Goal: Task Accomplishment & Management: Complete application form

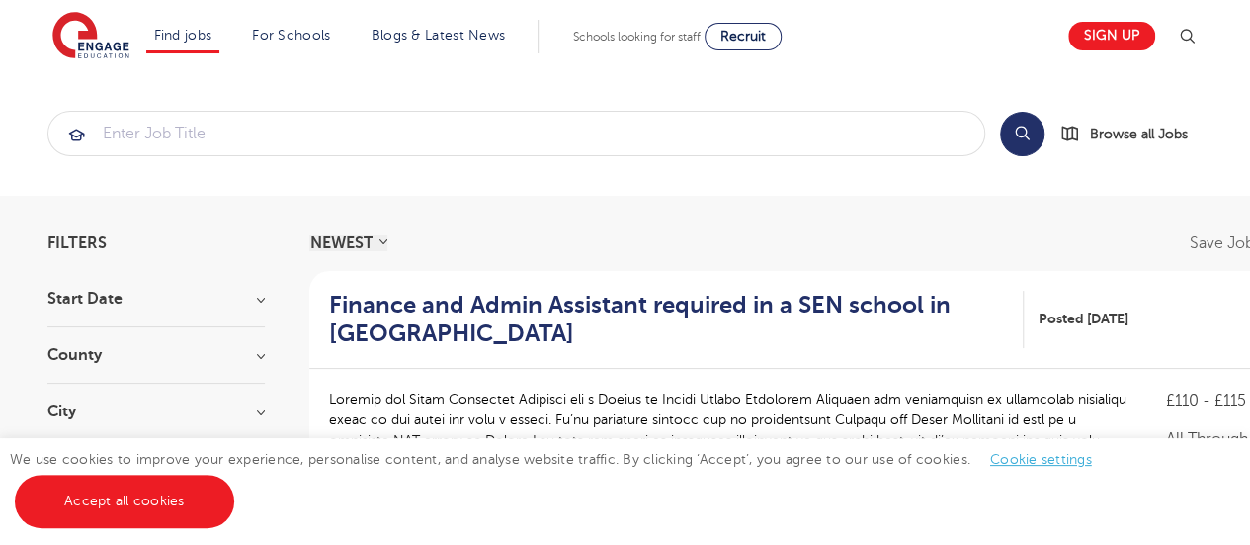
click at [145, 496] on link "Accept all cookies" at bounding box center [124, 500] width 219 height 53
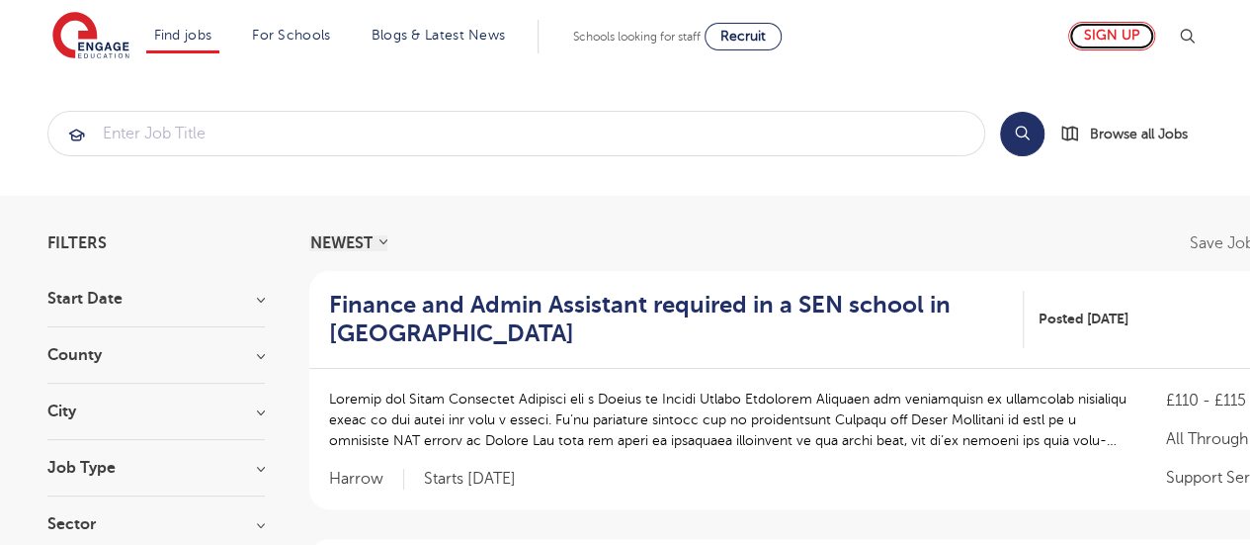
click at [1127, 37] on link "Sign up" at bounding box center [1111, 36] width 87 height 29
click at [1191, 33] on img at bounding box center [1187, 37] width 24 height 24
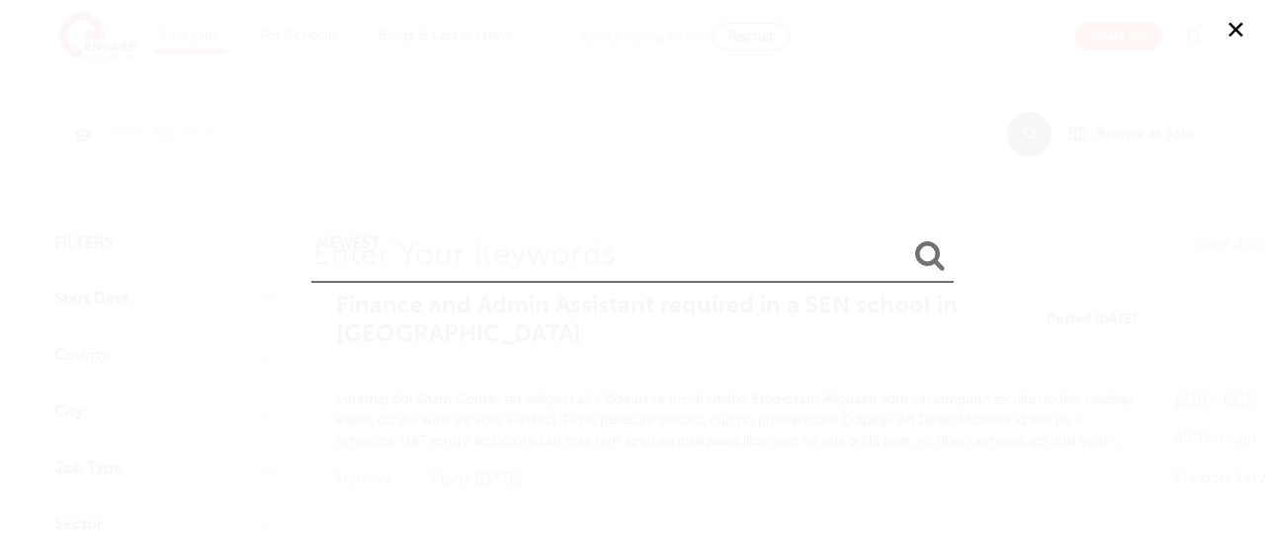
click at [799, 250] on input "search" at bounding box center [632, 250] width 642 height 64
type input "login"
click at [906, 238] on button "submit" at bounding box center [929, 256] width 47 height 37
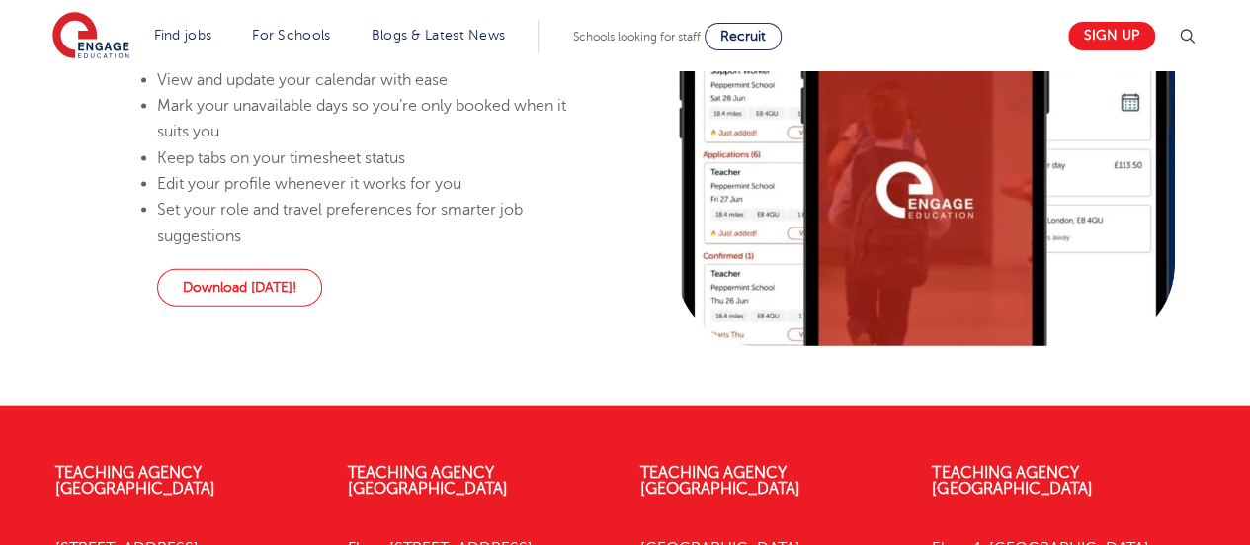
scroll to position [2065, 0]
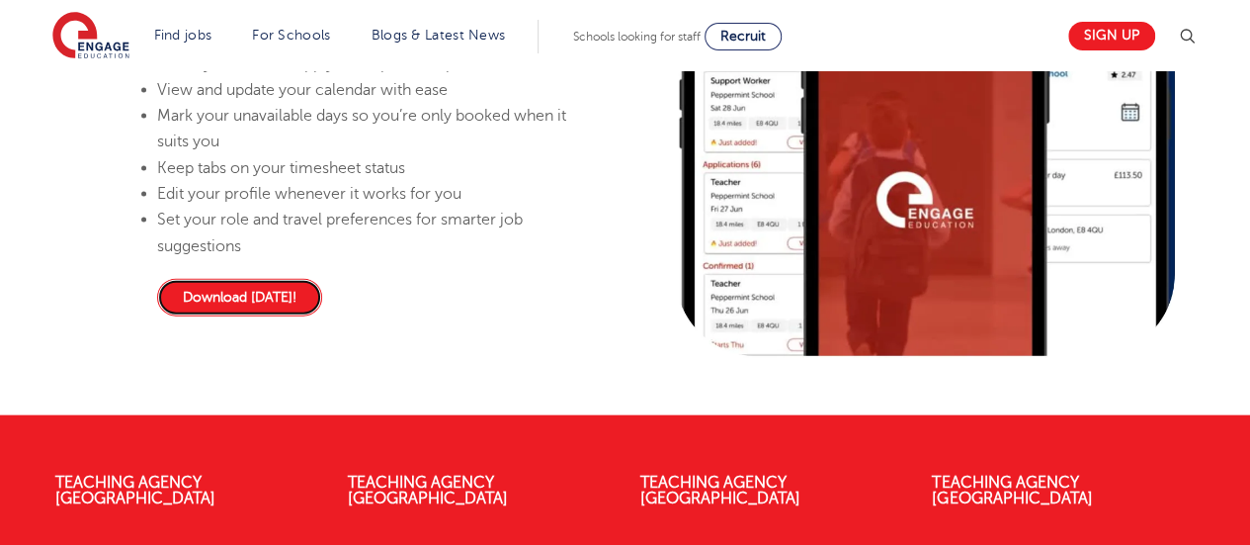
click at [234, 315] on link "Download today!" at bounding box center [239, 298] width 165 height 38
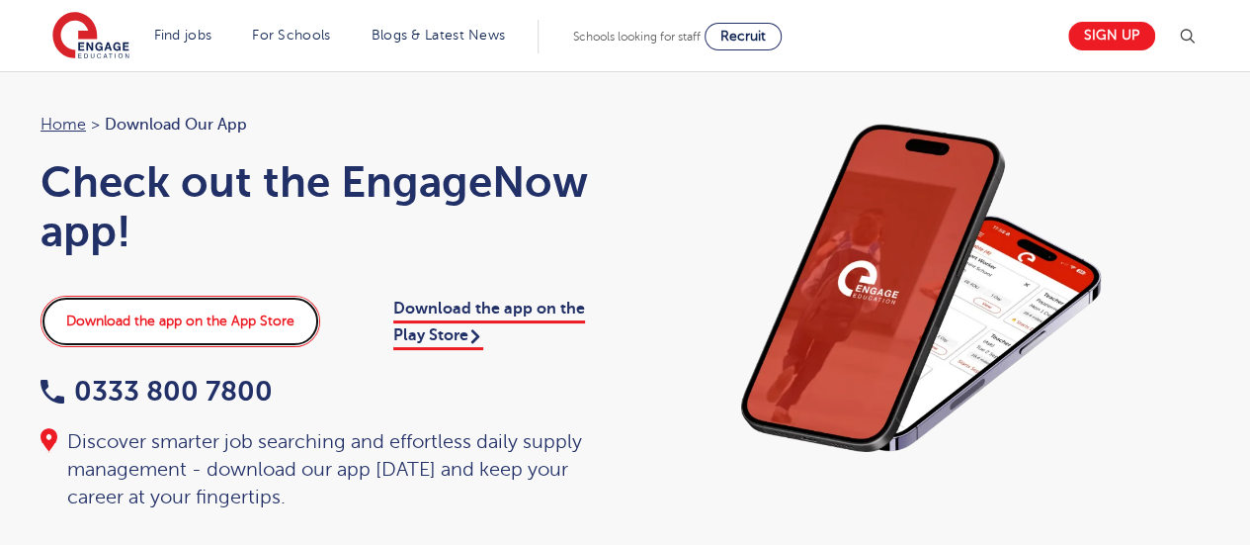
click at [231, 317] on link "Download the app on the App Store" at bounding box center [181, 321] width 280 height 51
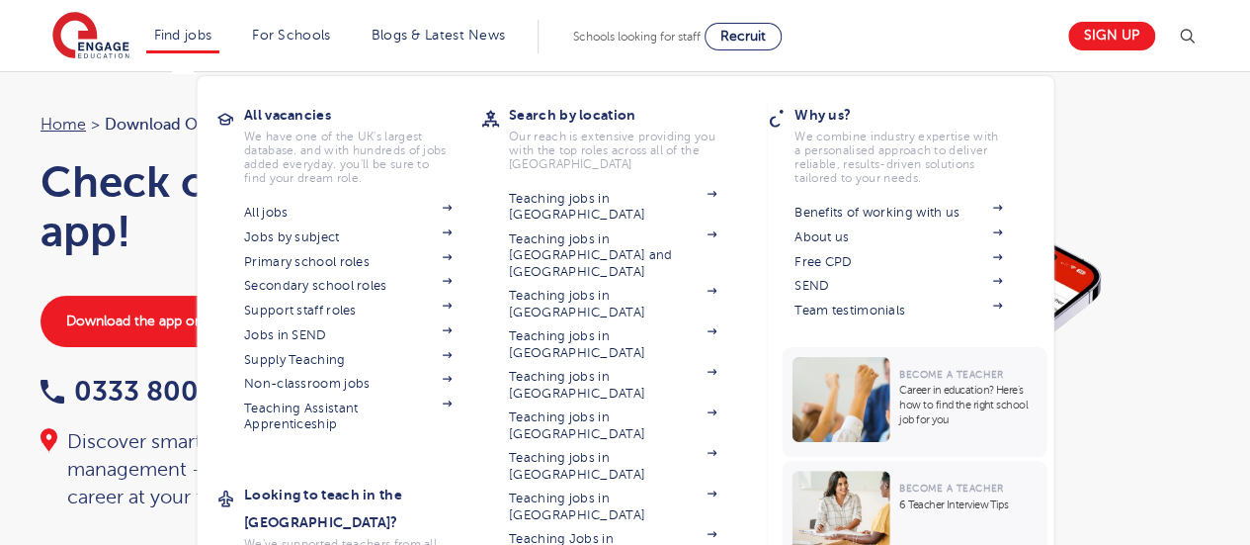
click at [202, 23] on li "Find jobs All vacancies We have one of the UK's largest database. and with hund…" at bounding box center [183, 37] width 74 height 34
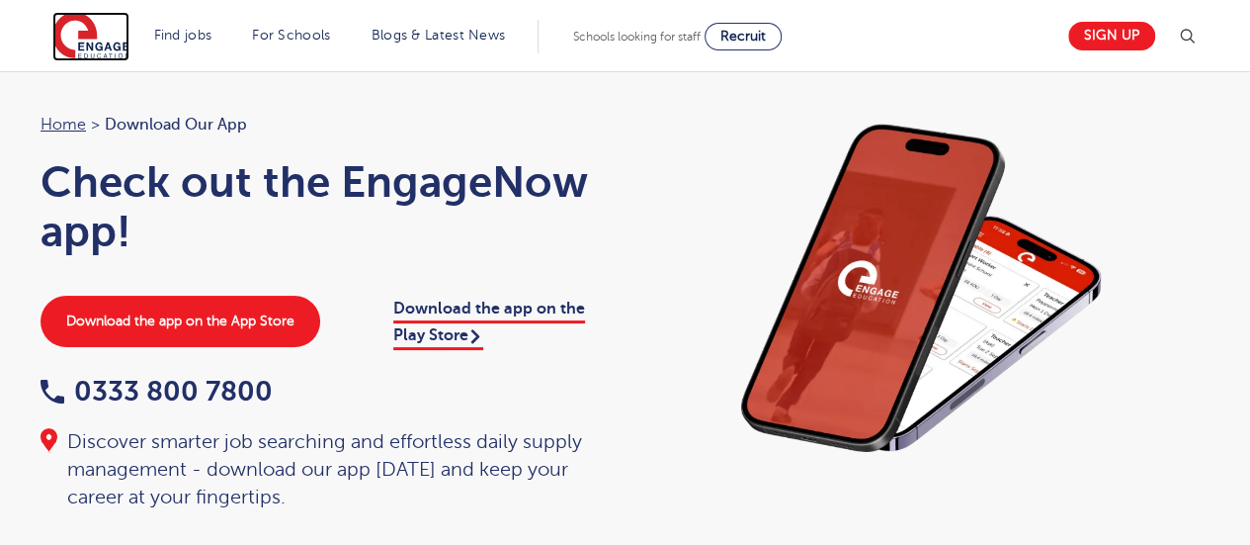
click at [99, 25] on img at bounding box center [90, 36] width 77 height 49
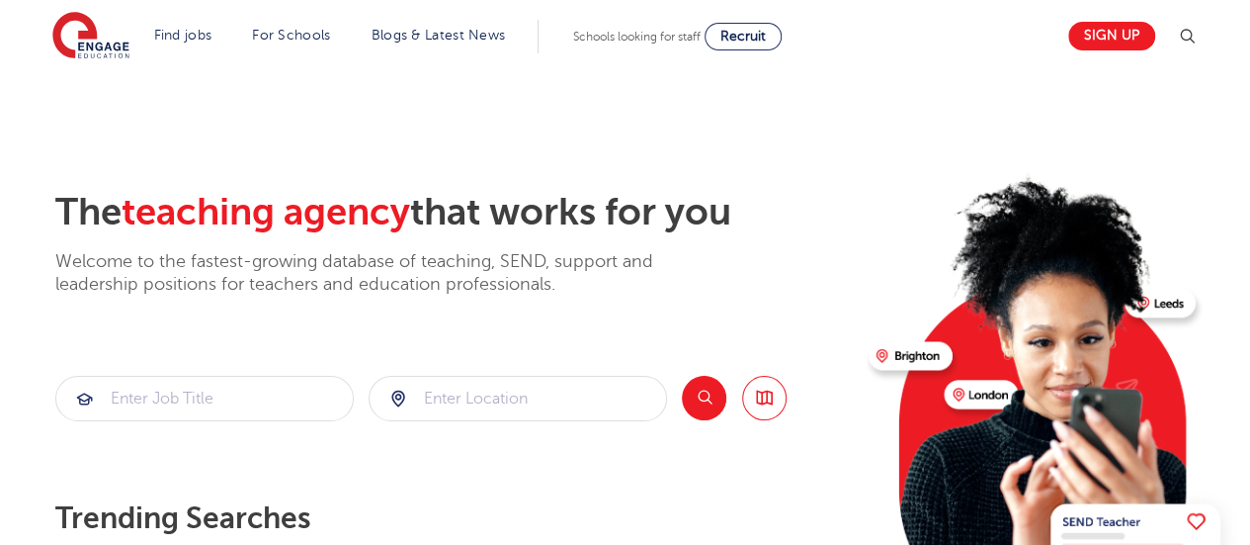
click at [52, 118] on section "The teaching agency that works for you Welcome to the fastest-growing database …" at bounding box center [625, 397] width 1250 height 652
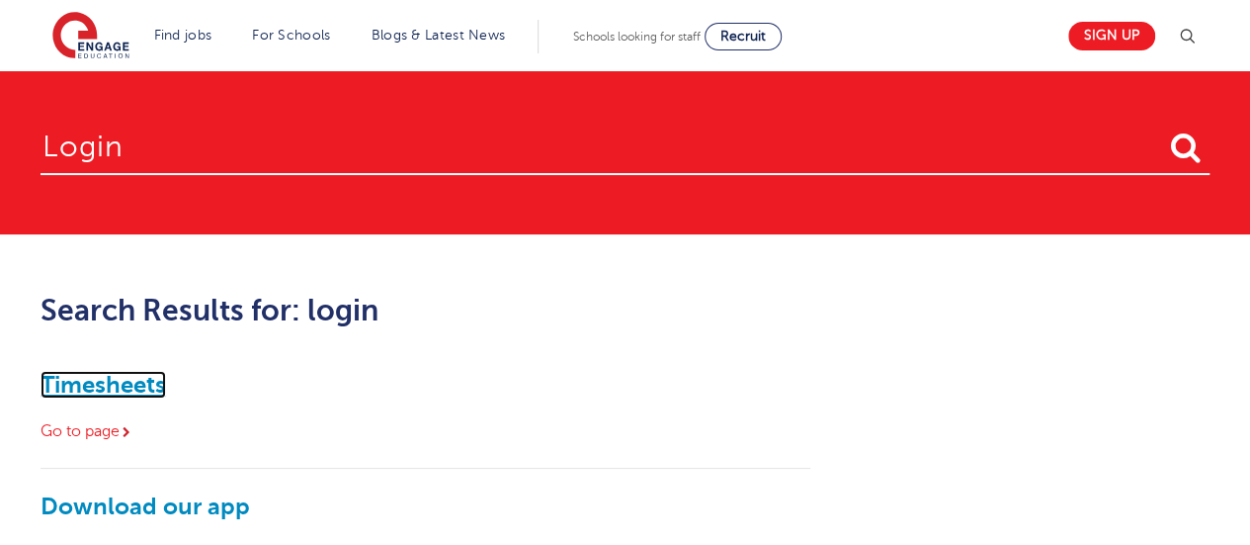
click at [121, 380] on link "Timesheets" at bounding box center [104, 385] width 126 height 28
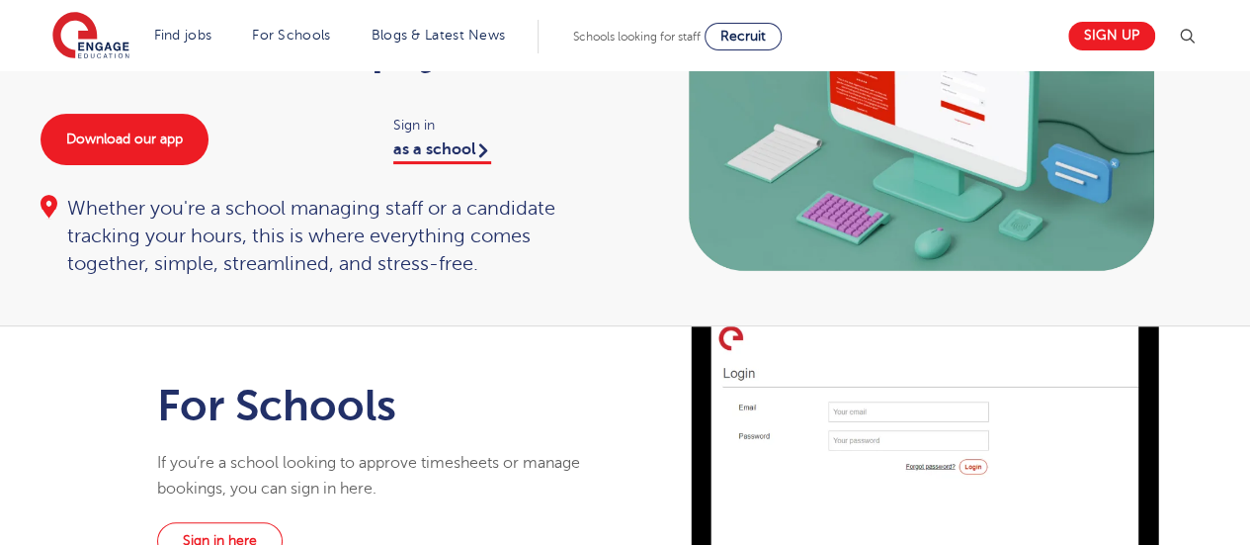
scroll to position [180, 0]
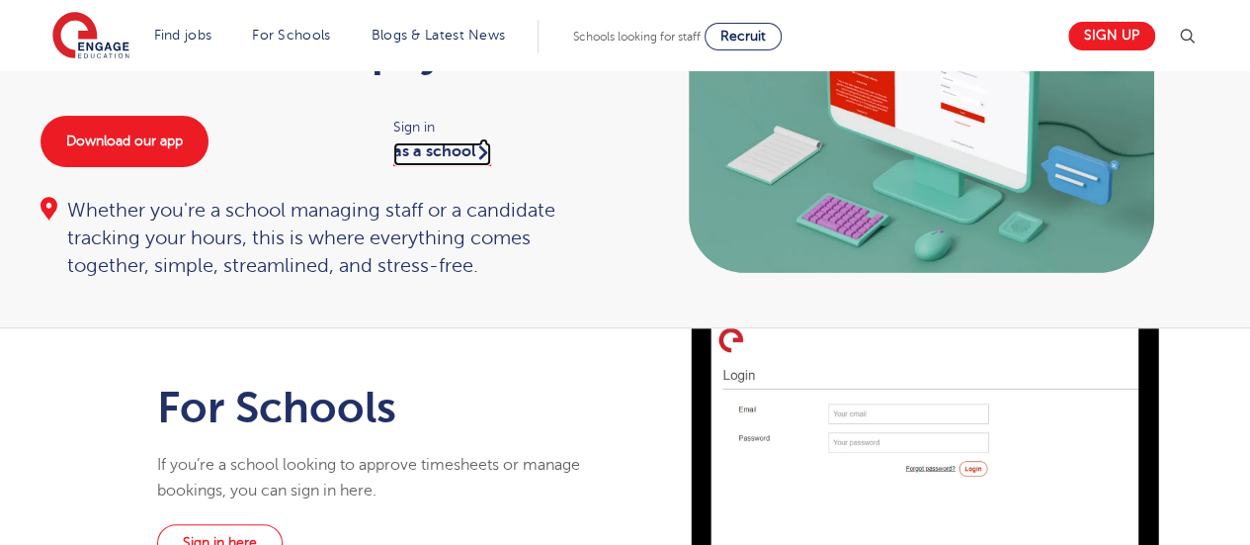
click at [438, 155] on link "as a school" at bounding box center [442, 154] width 98 height 24
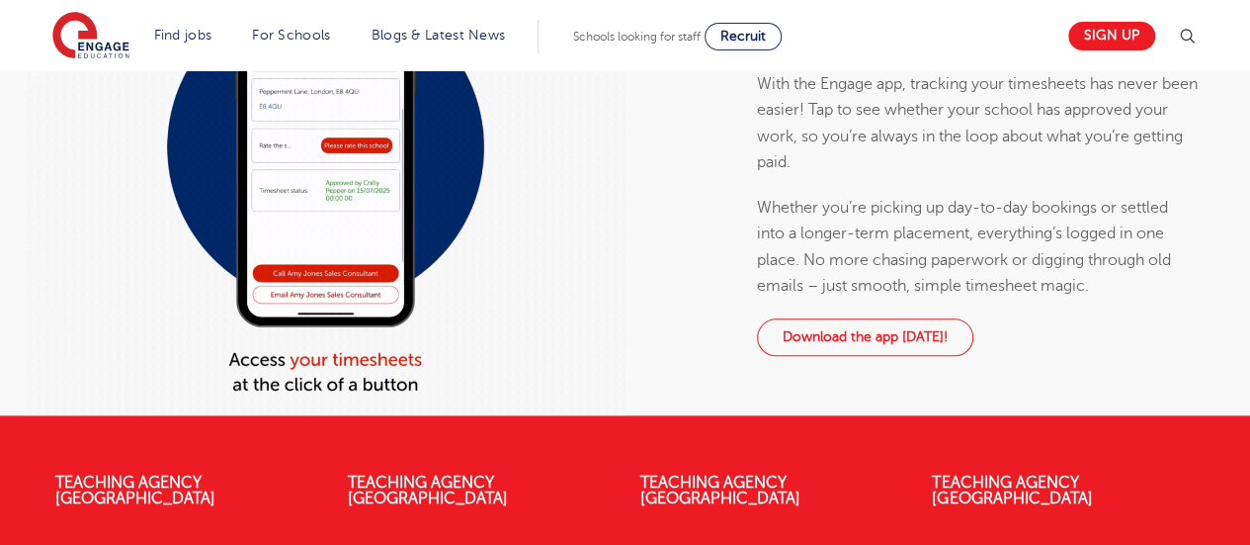
scroll to position [362, 0]
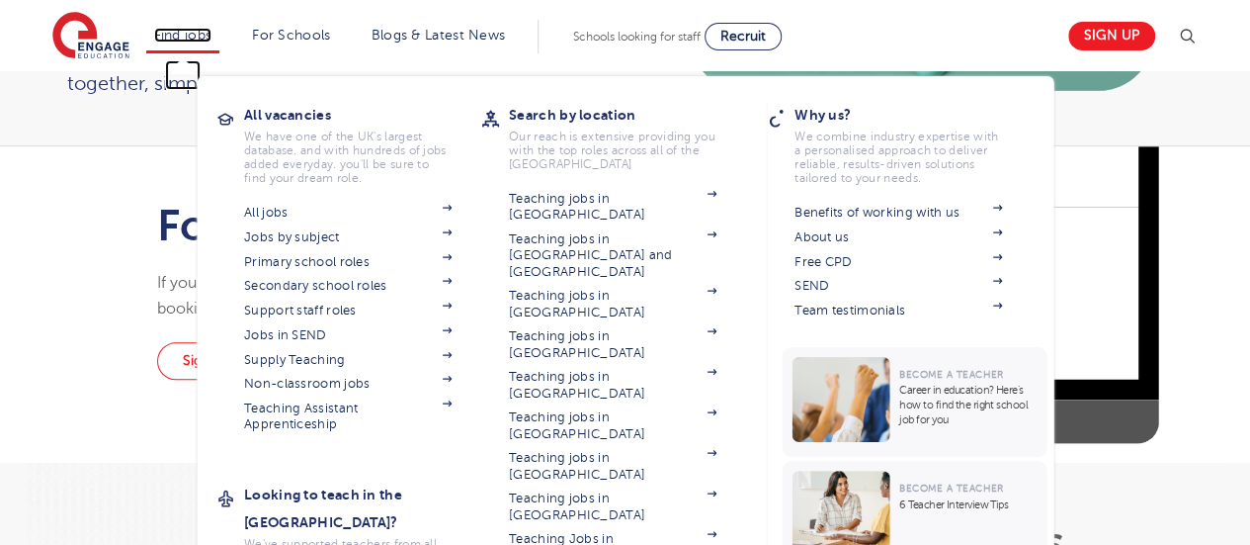
click at [189, 30] on link "Find jobs" at bounding box center [183, 35] width 58 height 15
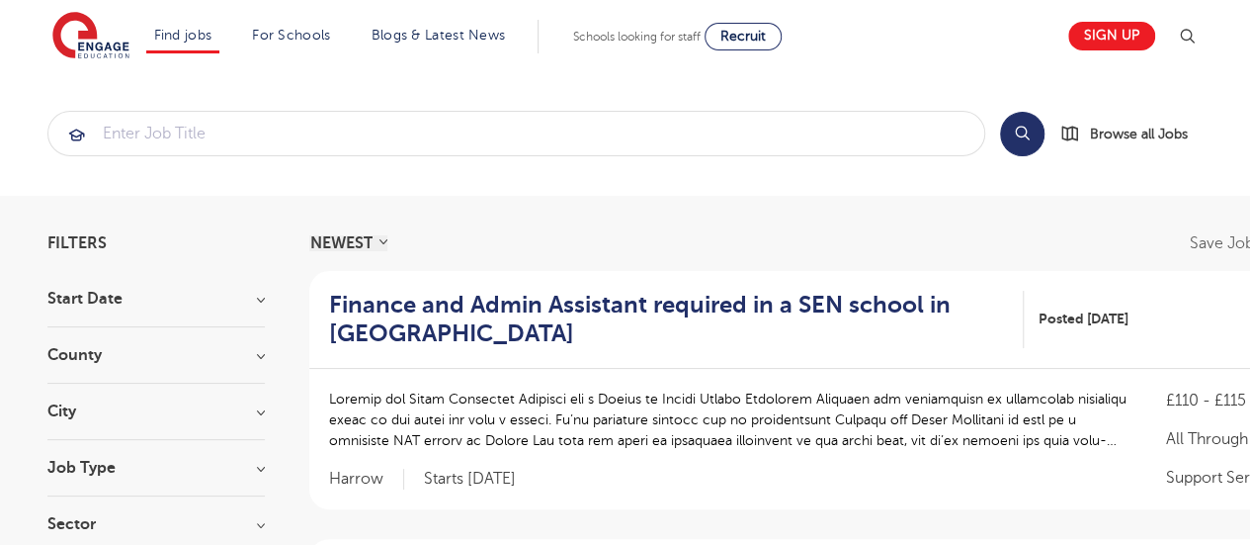
click at [79, 414] on h3 "City" at bounding box center [155, 411] width 217 height 16
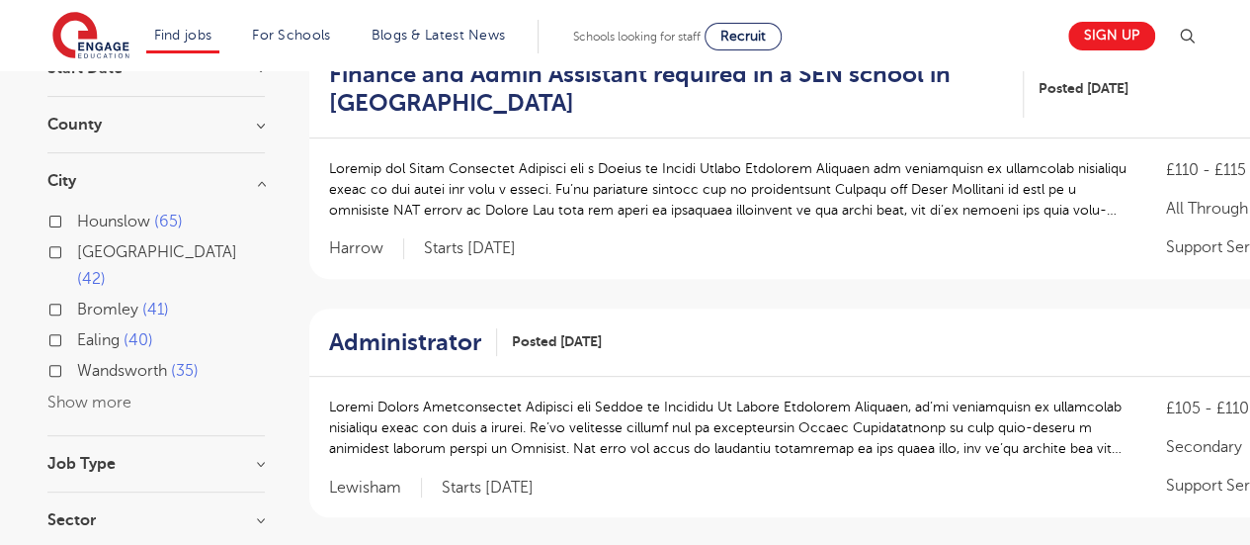
scroll to position [237, 0]
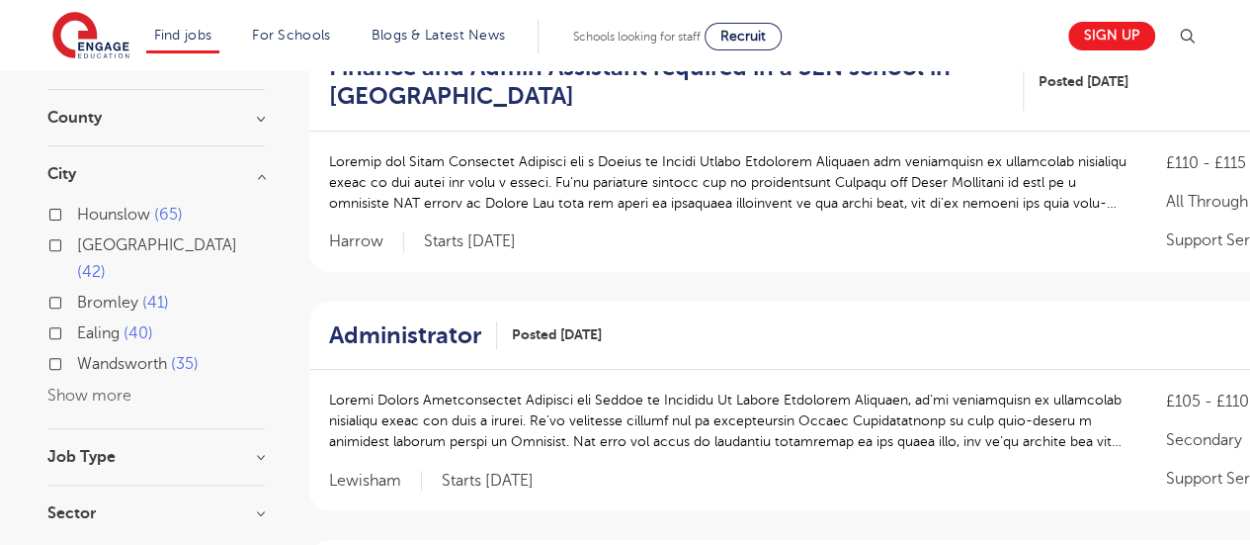
click at [87, 386] on button "Show more" at bounding box center [89, 395] width 84 height 18
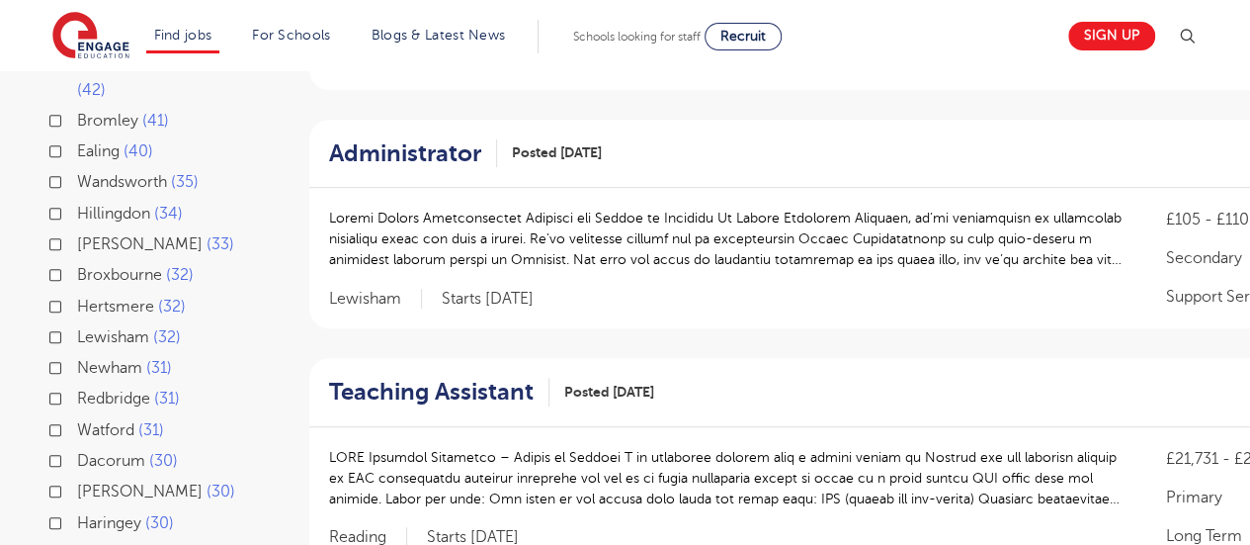
scroll to position [421, 0]
click at [77, 353] on label "Newham 31" at bounding box center [124, 366] width 95 height 26
click at [77, 357] on input "Newham 31" at bounding box center [83, 363] width 13 height 13
checkbox input "true"
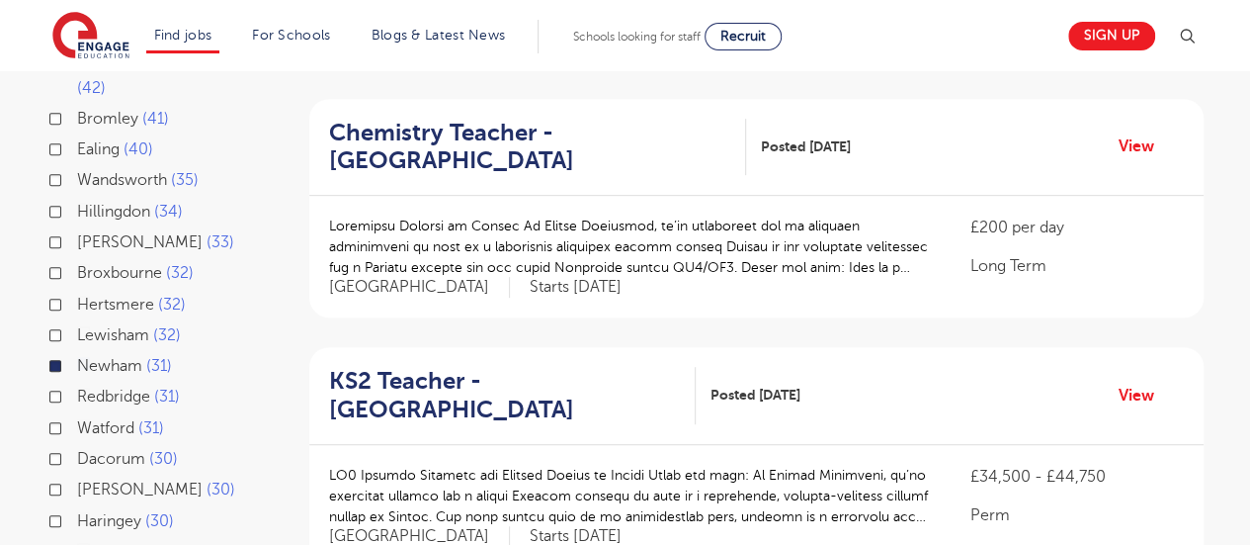
click at [77, 476] on label "Hackney 30" at bounding box center [156, 489] width 158 height 26
click at [77, 480] on input "Hackney 30" at bounding box center [83, 486] width 13 height 13
checkbox input "true"
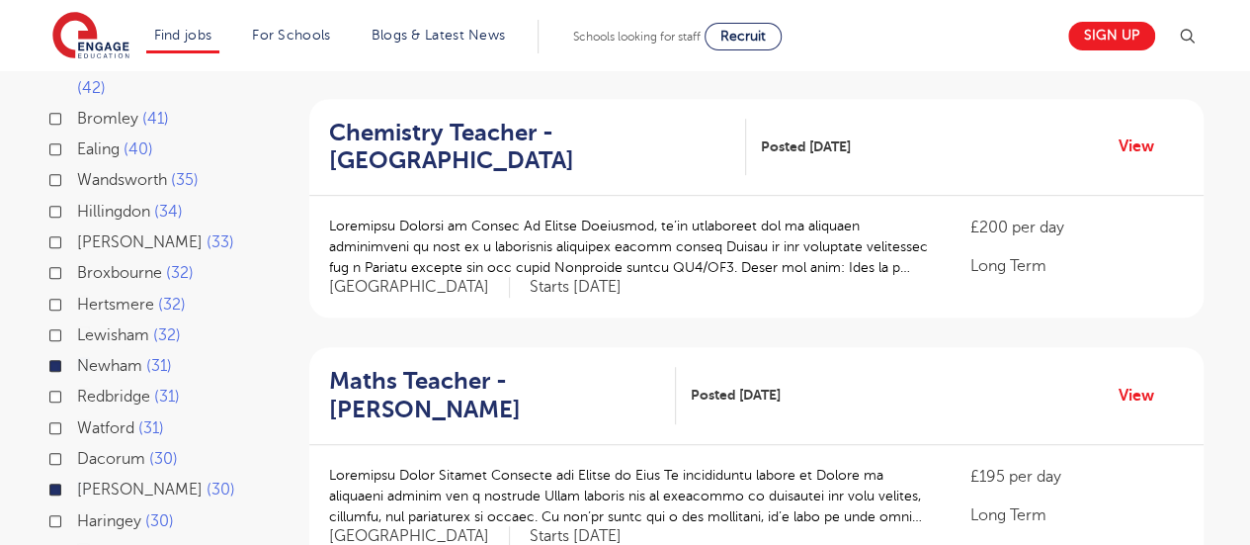
click at [77, 508] on label "Haringey 30" at bounding box center [125, 521] width 97 height 26
click at [77, 512] on input "Haringey 30" at bounding box center [83, 518] width 13 height 13
checkbox input "true"
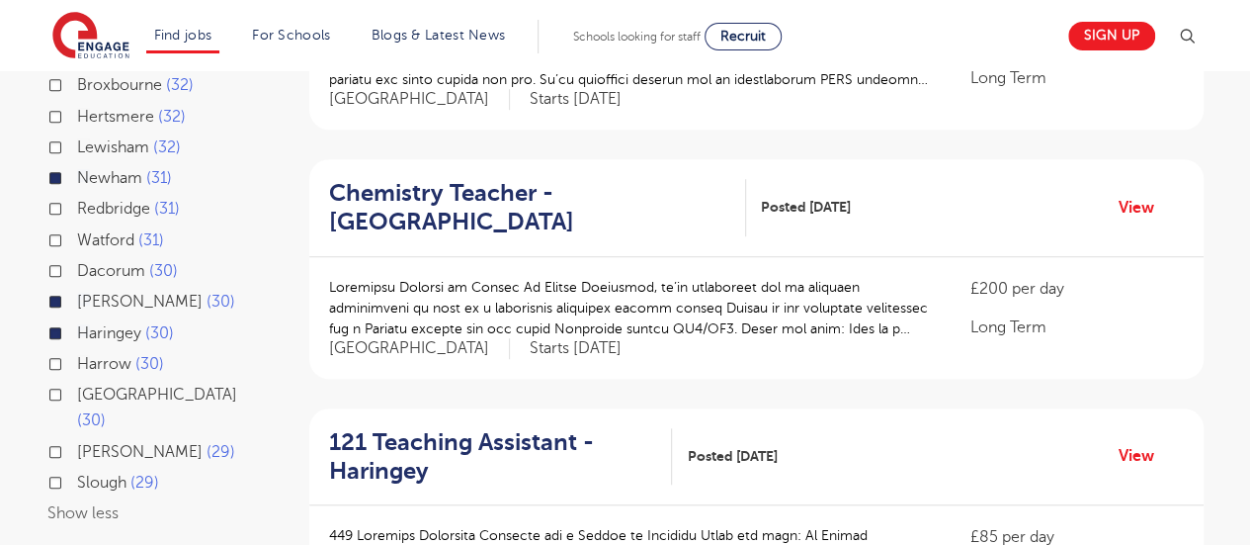
scroll to position [613, 0]
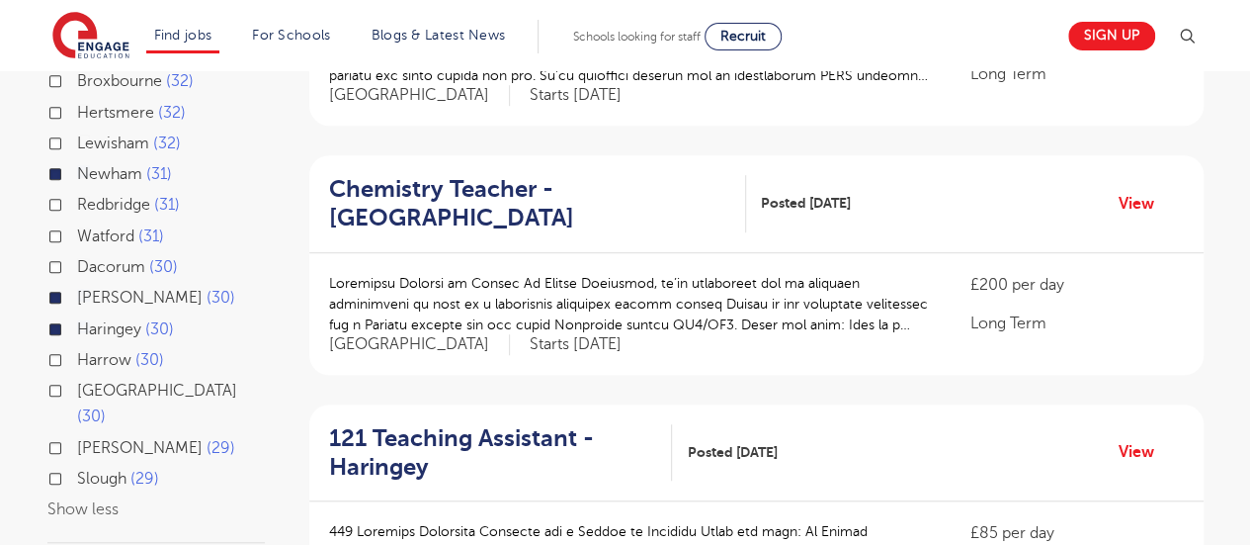
click at [77, 378] on label "Waltham Forest 30" at bounding box center [171, 404] width 188 height 52
click at [77, 381] on input "Waltham Forest 30" at bounding box center [83, 387] width 13 height 13
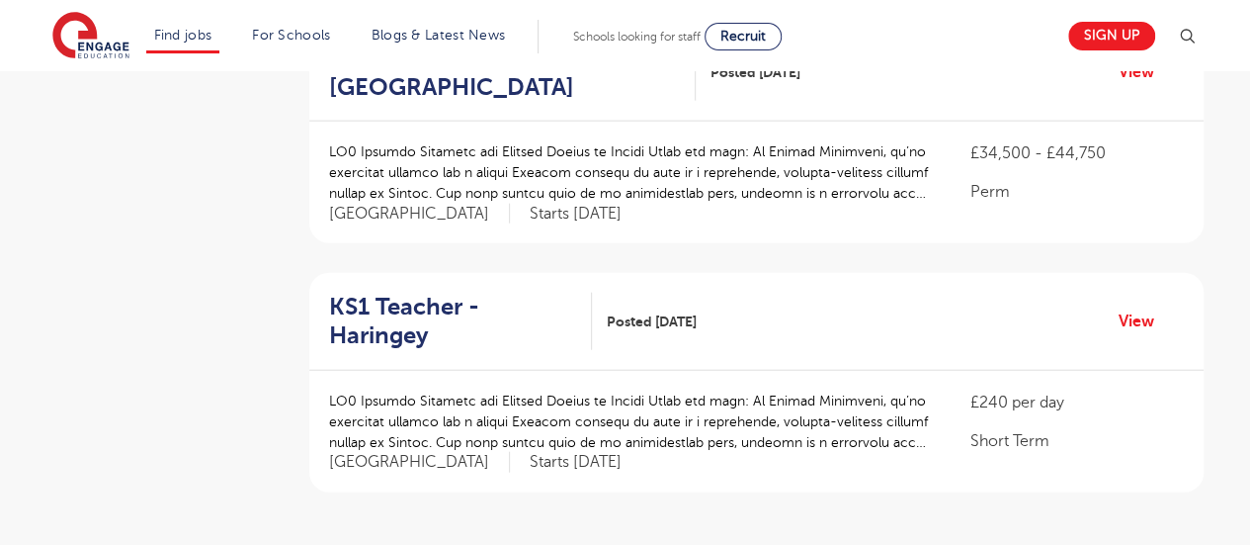
scroll to position [2237, 0]
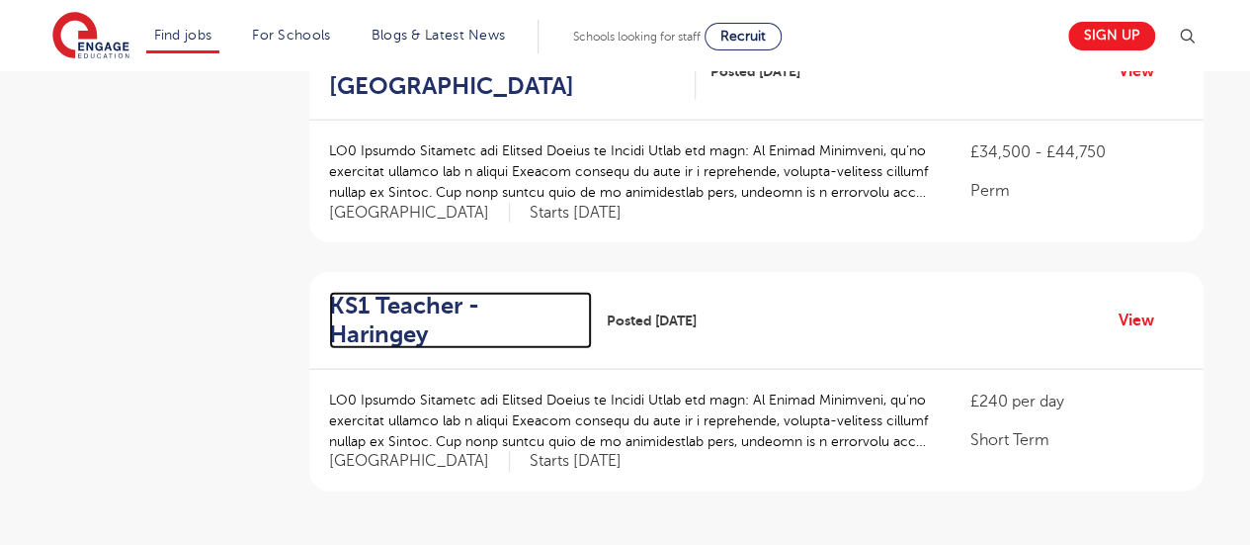
click at [562, 292] on h2 "KS1 Teacher - Haringey" at bounding box center [453, 320] width 248 height 57
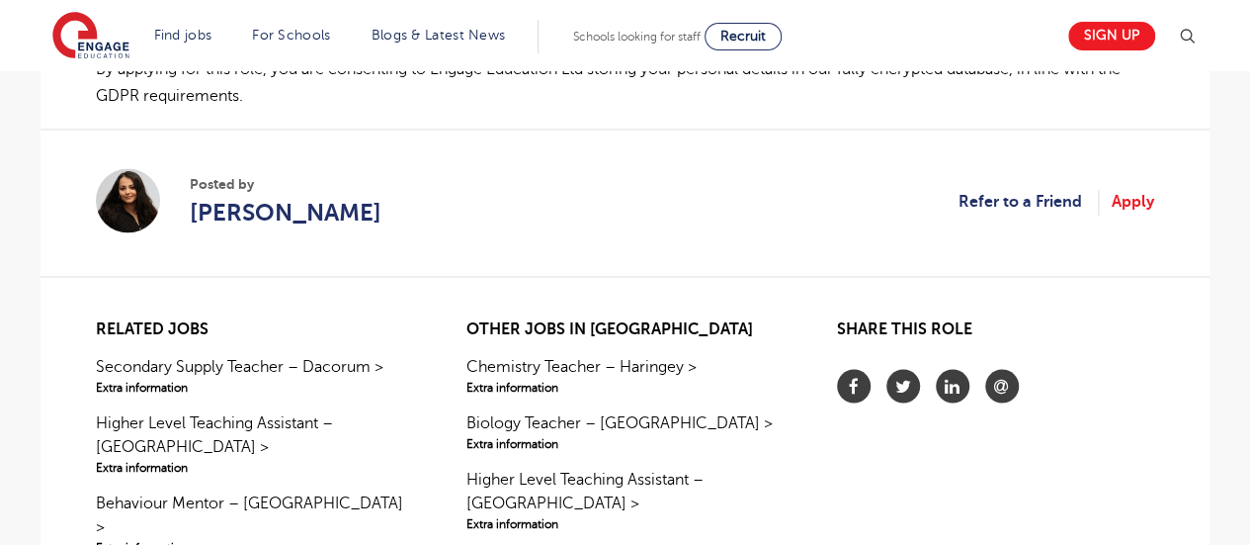
scroll to position [1540, 0]
click at [1126, 188] on link "Apply" at bounding box center [1133, 201] width 42 height 26
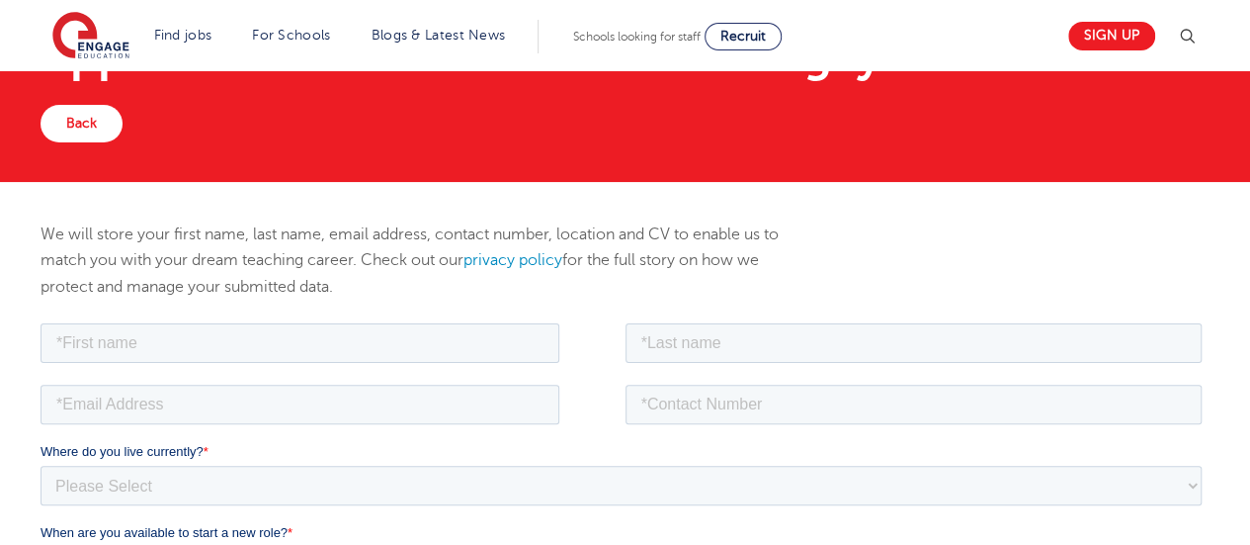
scroll to position [101, 0]
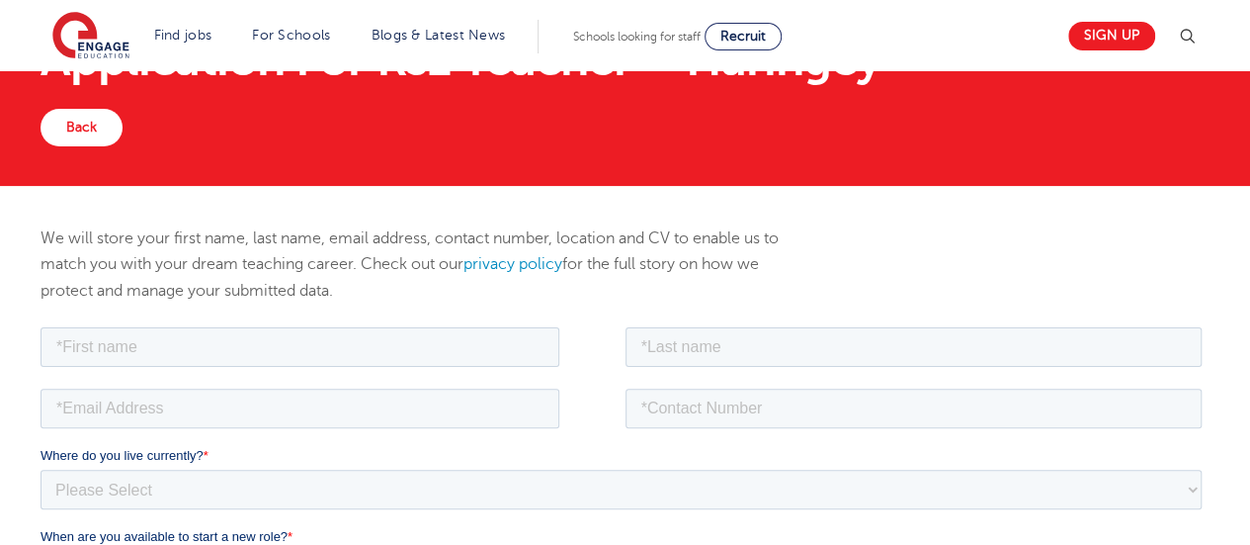
click at [280, 322] on div at bounding box center [333, 343] width 585 height 43
click at [270, 337] on input "text" at bounding box center [300, 346] width 519 height 40
type input "Srwa"
click at [662, 342] on input "text" at bounding box center [914, 346] width 577 height 40
type input "Kareem"
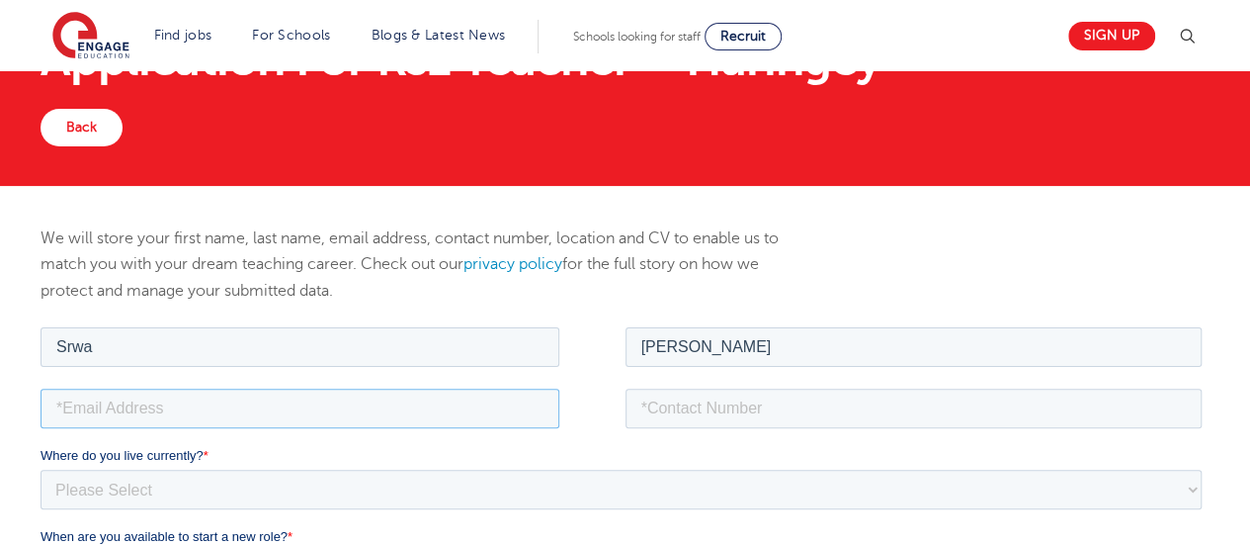
click at [293, 395] on input "email" at bounding box center [300, 407] width 519 height 40
type input "[EMAIL_ADDRESS][DOMAIN_NAME]"
click at [719, 390] on input "tel" at bounding box center [914, 407] width 577 height 40
type input "+447443636535"
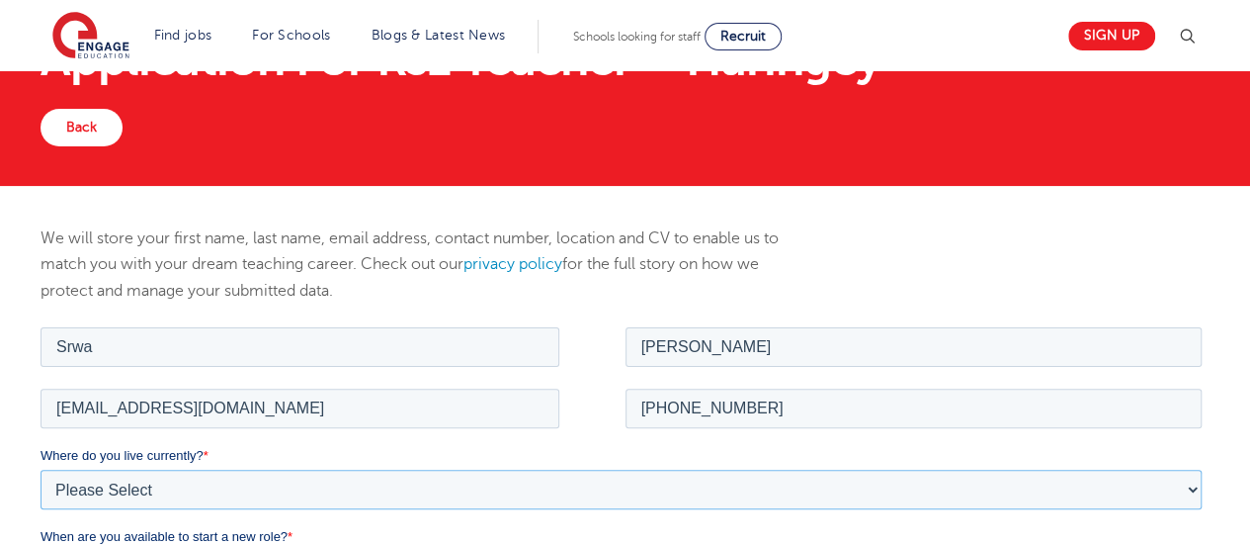
click at [226, 477] on select "Please Select UK Canada Ireland Australia New Zealand Europe USA South Africa J…" at bounding box center [621, 488] width 1161 height 40
select select "UK"
click at [41, 468] on select "Please Select UK Canada Ireland Australia New Zealand Europe USA South Africa J…" at bounding box center [621, 488] width 1161 height 40
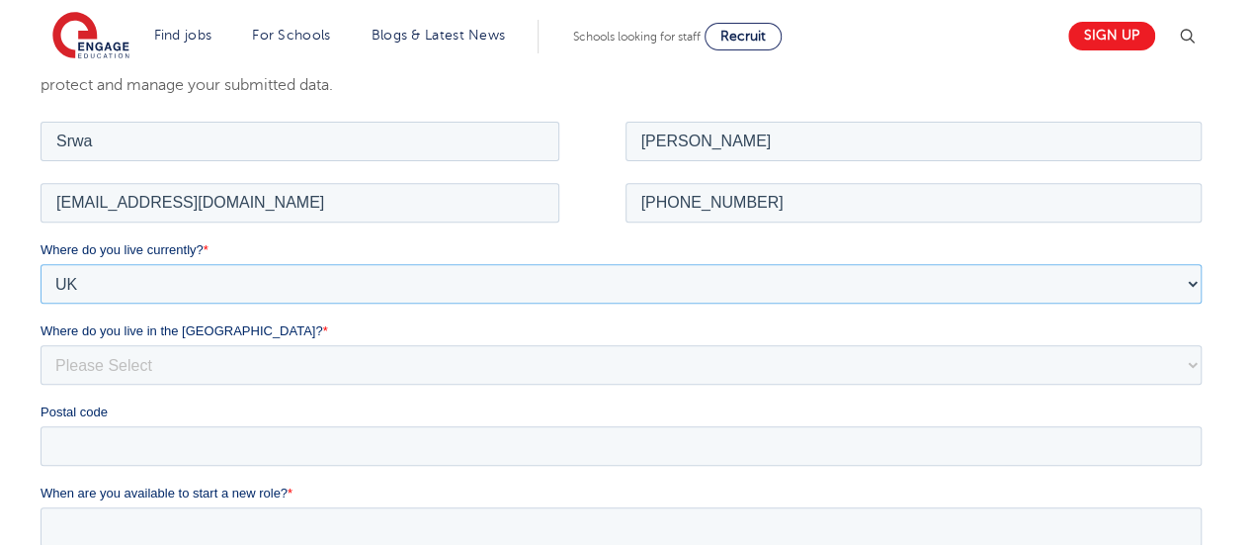
scroll to position [339, 0]
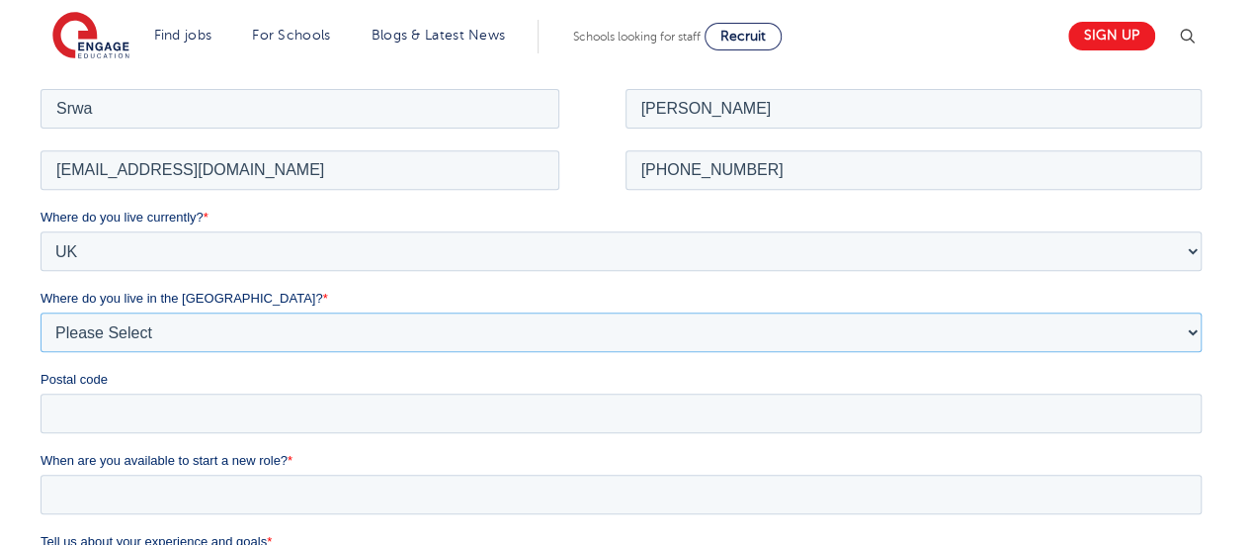
click at [134, 332] on select "Please Select Overseas Barnsley Bedfordshire Berkshire Bournemouth Bracknell Fo…" at bounding box center [621, 331] width 1161 height 40
select select "City of London"
click at [41, 311] on select "Please Select Overseas Barnsley Bedfordshire Berkshire Bournemouth Bracknell Fo…" at bounding box center [621, 331] width 1161 height 40
click at [121, 409] on input "Postal code" at bounding box center [621, 412] width 1161 height 40
type input "E11 4PF"
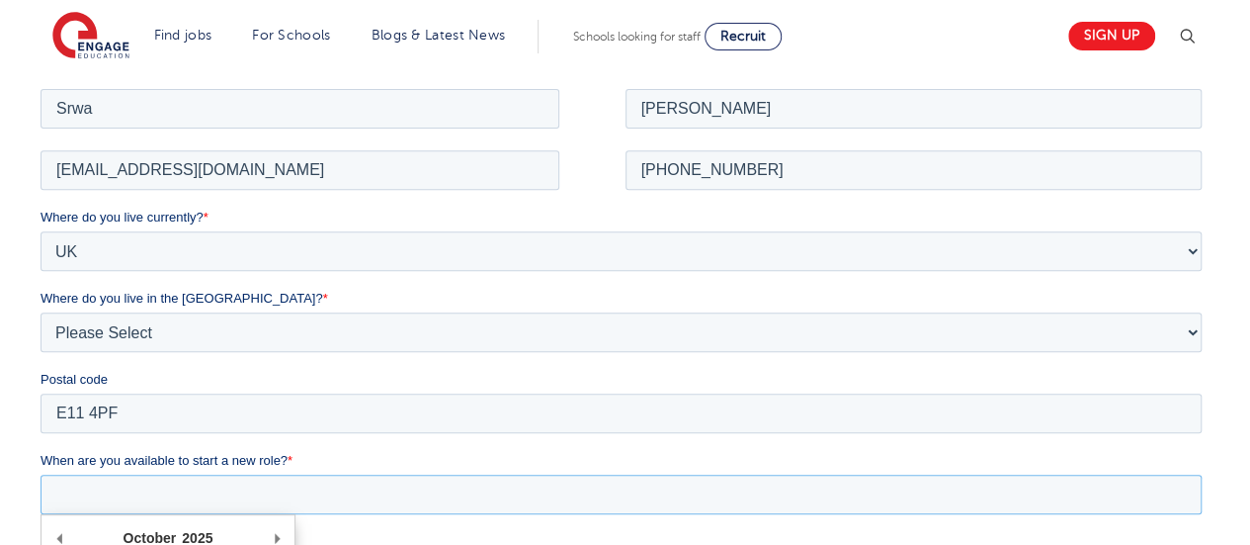
click at [101, 500] on input "When are you available to start a new role? *" at bounding box center [621, 493] width 1161 height 40
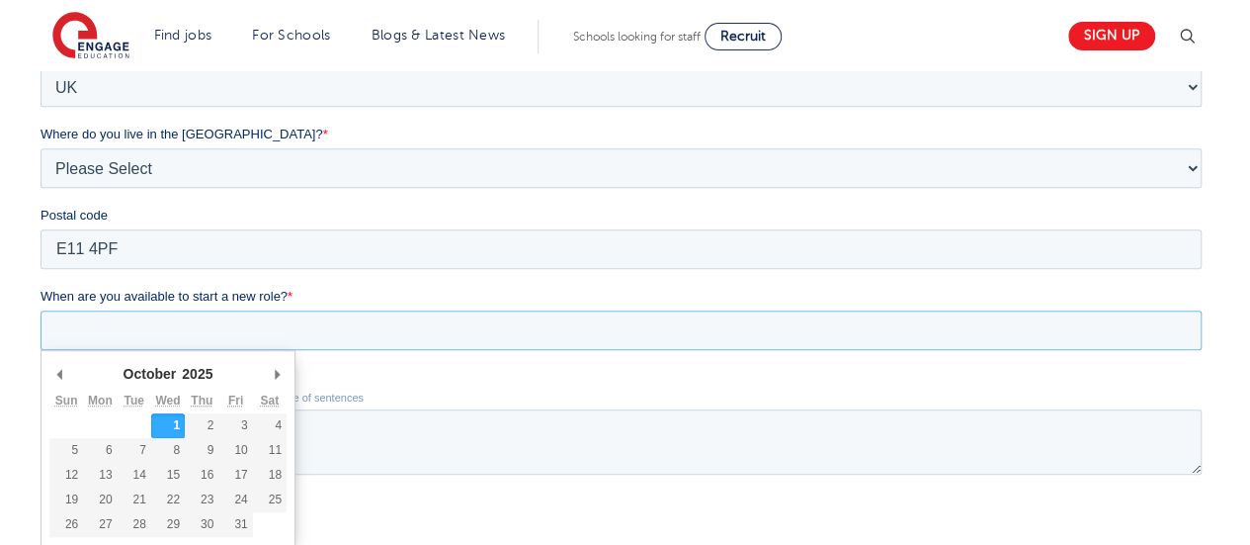
scroll to position [520, 0]
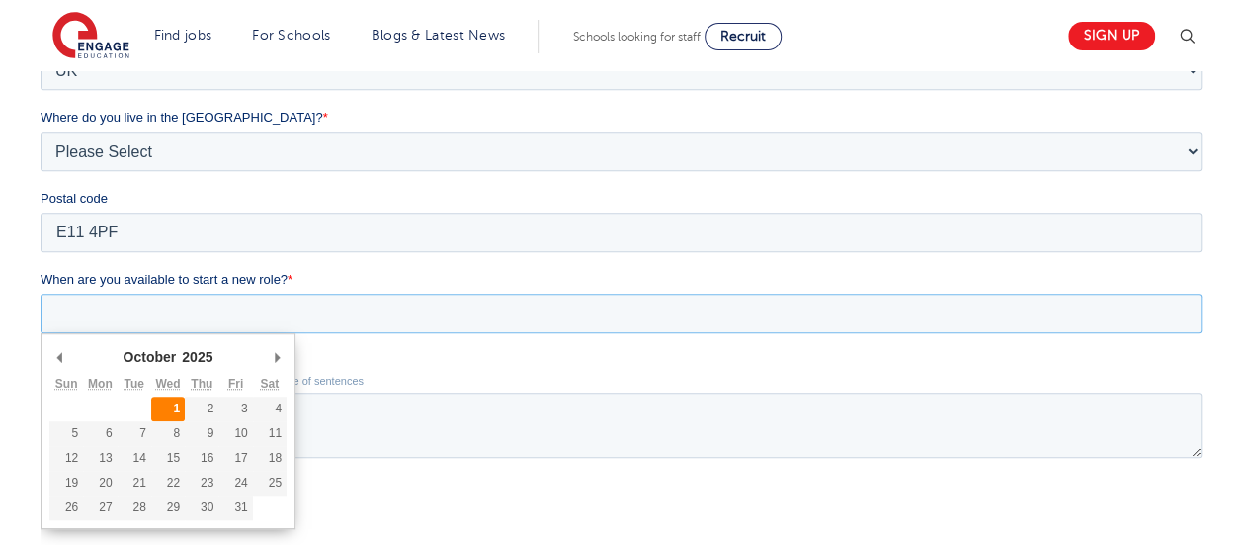
type div "2025-10-01"
type input "2025/10/01"
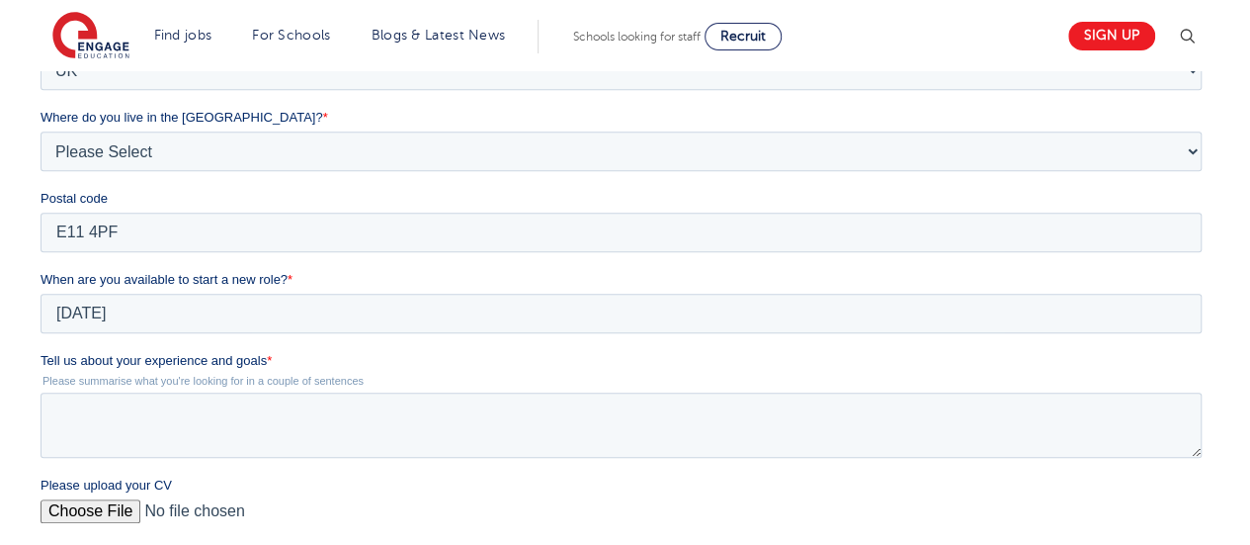
click at [114, 508] on input "Please upload your CV" at bounding box center [621, 519] width 1161 height 40
type input "C:\fakepath\Srwa Kareem CV 2025.docx"
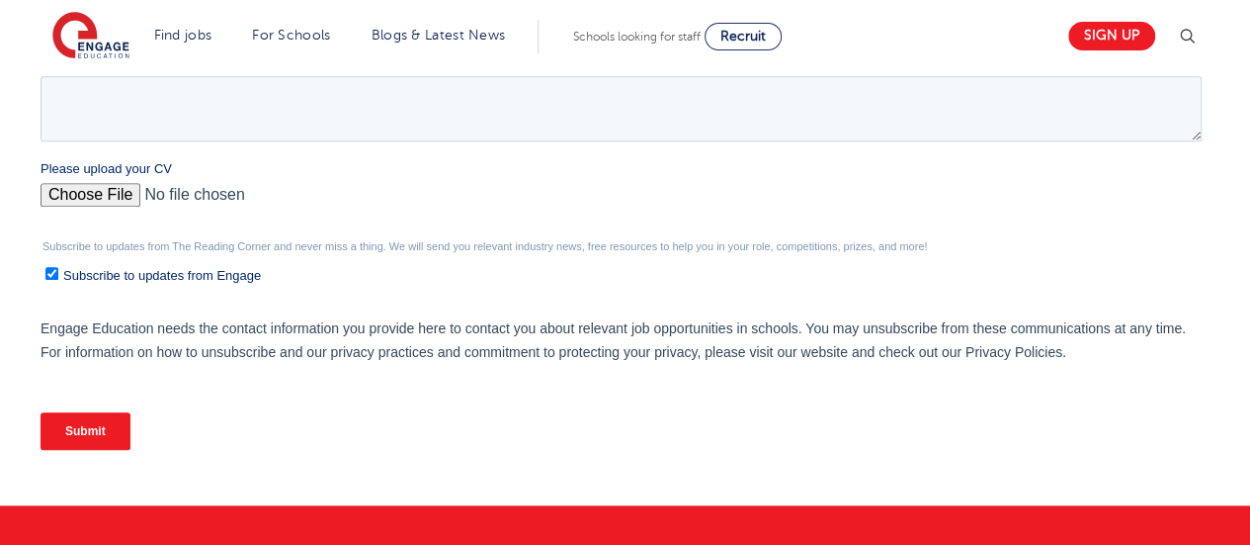
scroll to position [842, 0]
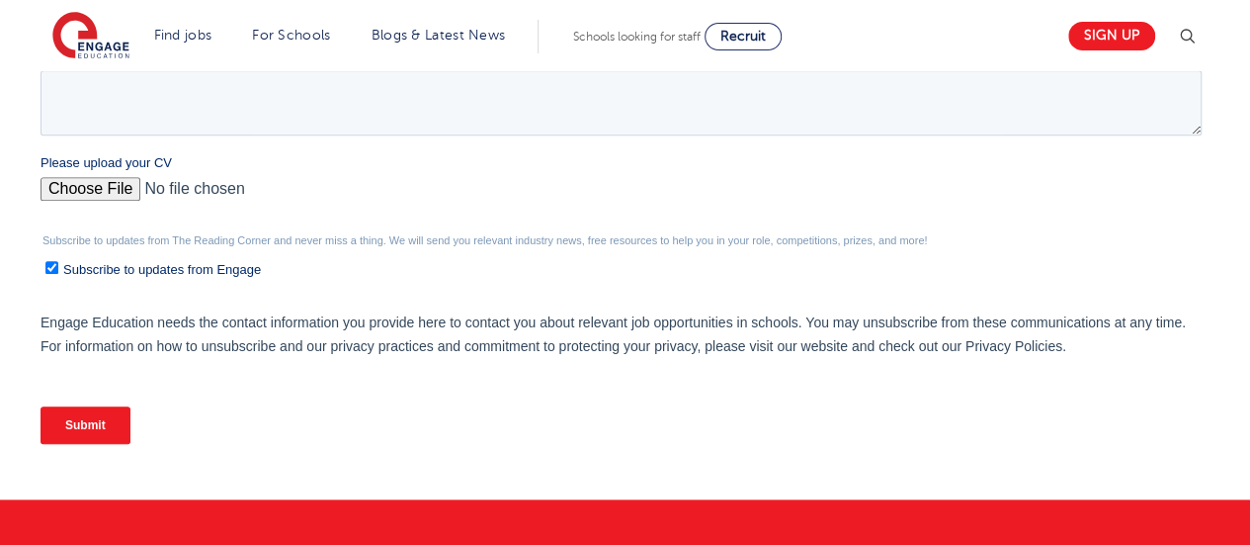
click at [101, 423] on input "Submit" at bounding box center [86, 425] width 90 height 38
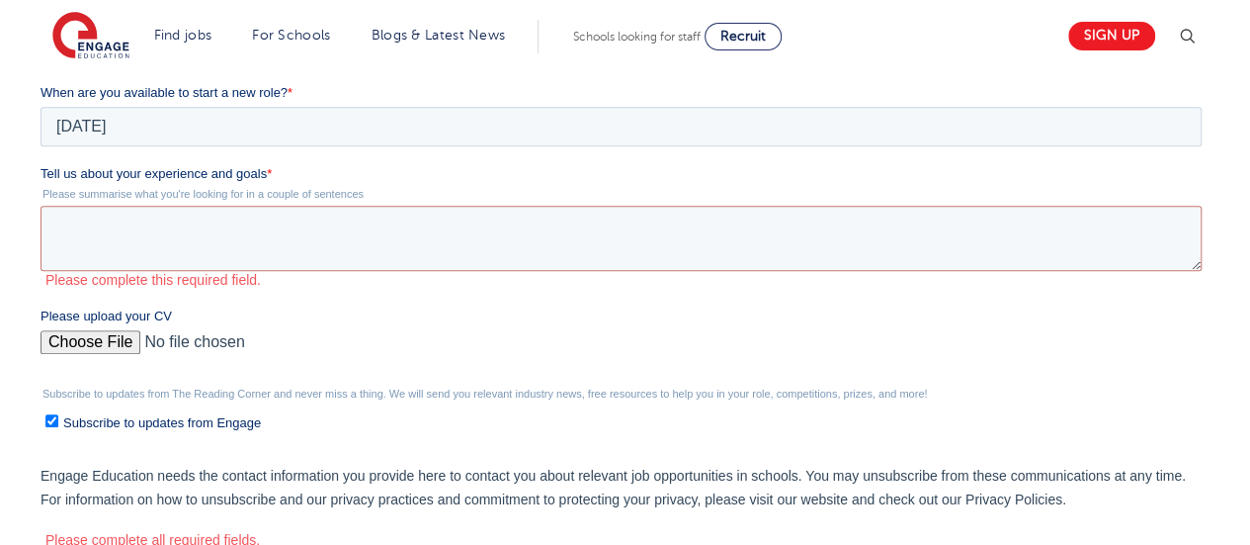
scroll to position [691, 0]
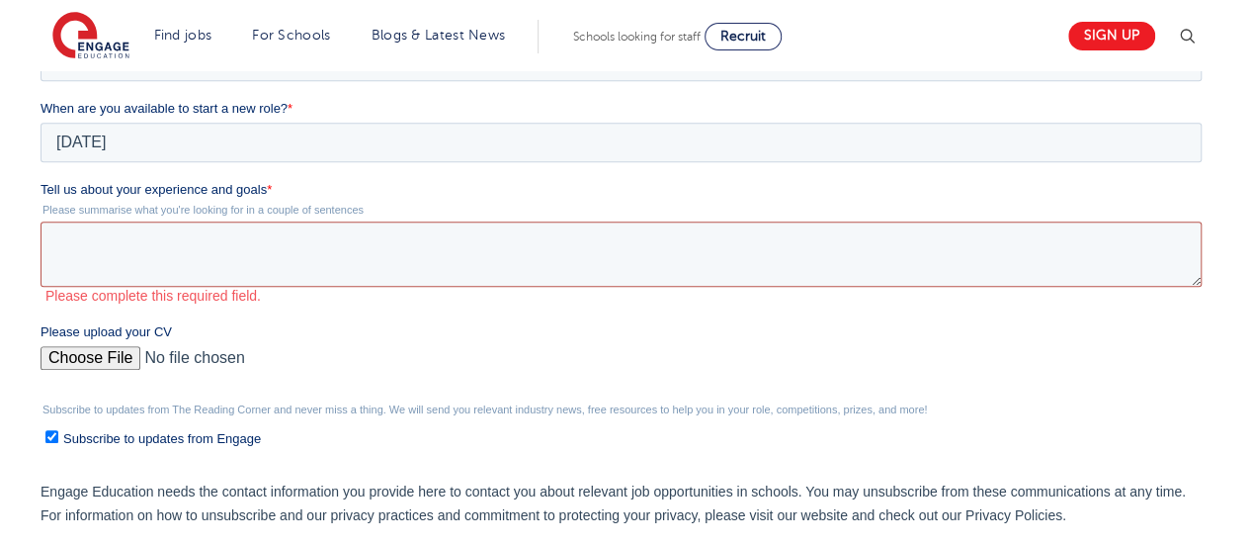
click at [95, 242] on textarea "Tell us about your experience and goals *" at bounding box center [621, 253] width 1161 height 65
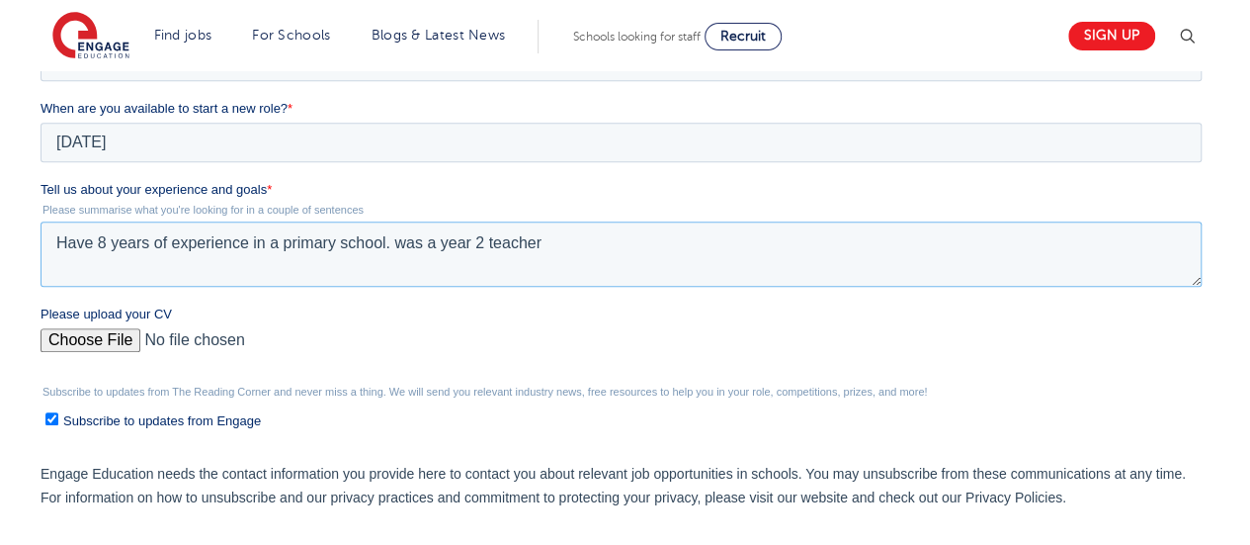
click at [407, 242] on textarea "Have 8 years of experience in a primary school. was a year 2 teacher" at bounding box center [621, 253] width 1161 height 65
click at [552, 241] on textarea "Have 8 years of experience in a primary school. I was a year 2 teacher" at bounding box center [621, 253] width 1161 height 65
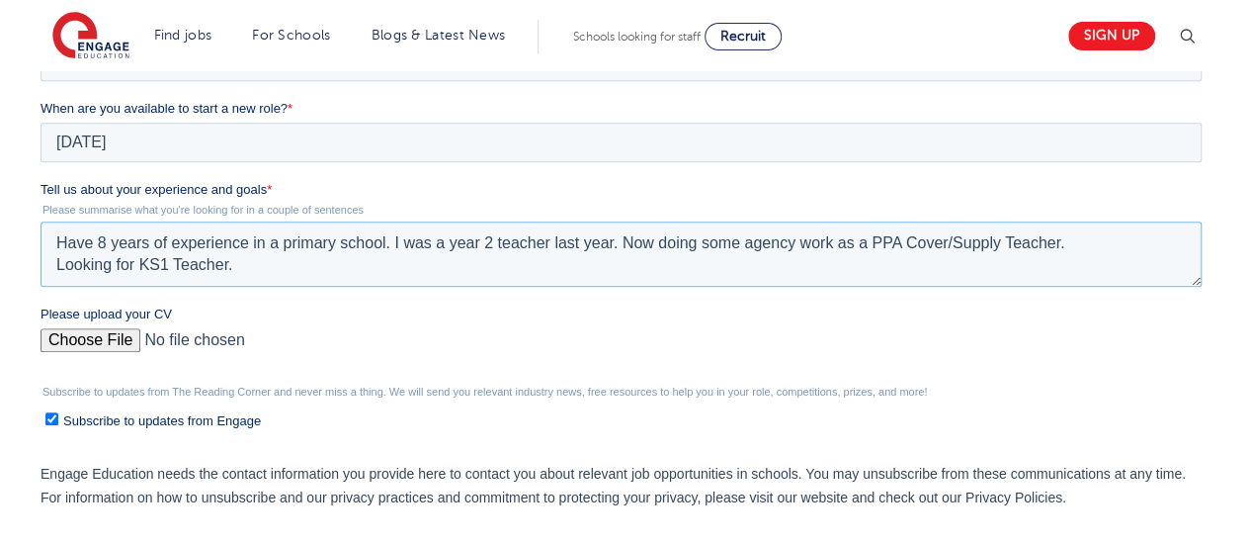
drag, startPoint x: 240, startPoint y: 265, endPoint x: 49, endPoint y: 243, distance: 192.0
click at [49, 243] on textarea "Have 8 years of experience in a primary school. I was a year 2 teacher last yea…" at bounding box center [621, 253] width 1161 height 65
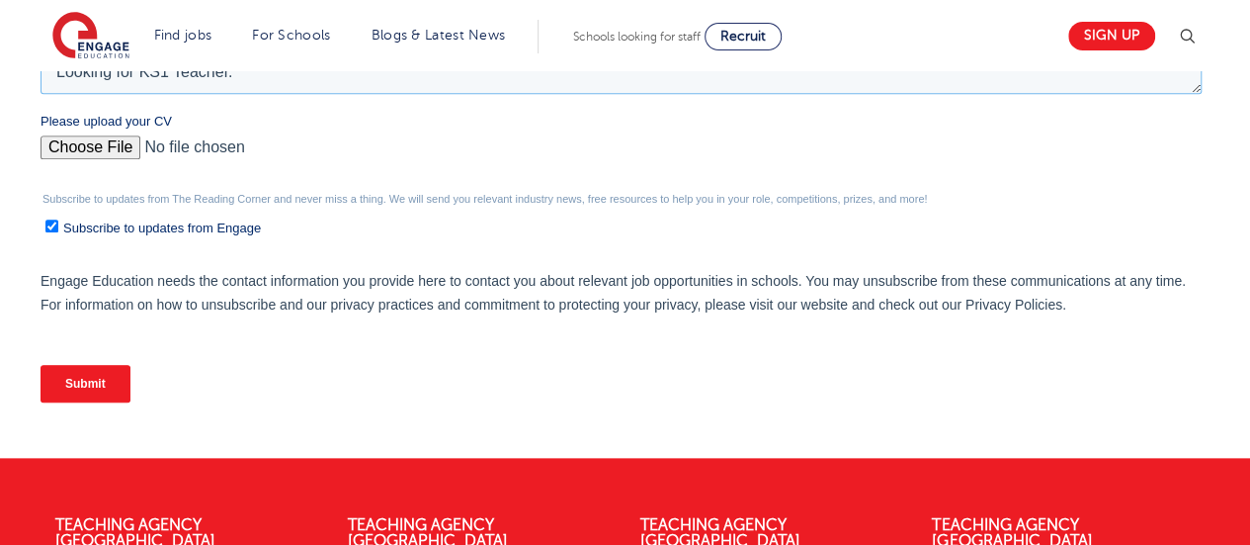
scroll to position [886, 0]
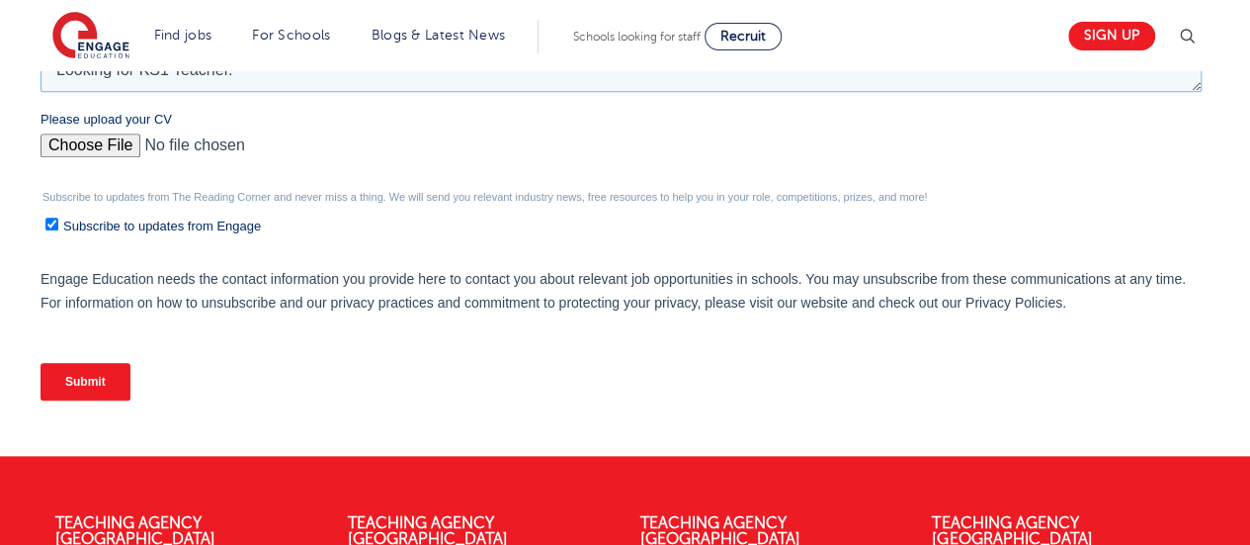
type textarea "Have 8 years of experience in a primary school. I was a year 2 teacher last yea…"
click at [115, 383] on input "Submit" at bounding box center [86, 382] width 90 height 38
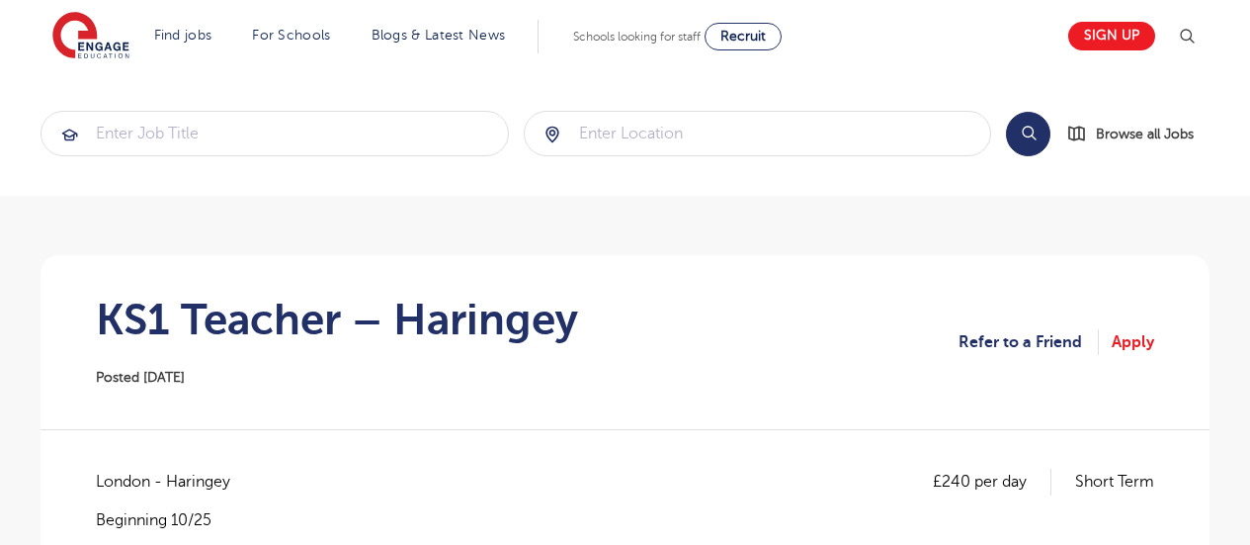
scroll to position [1540, 0]
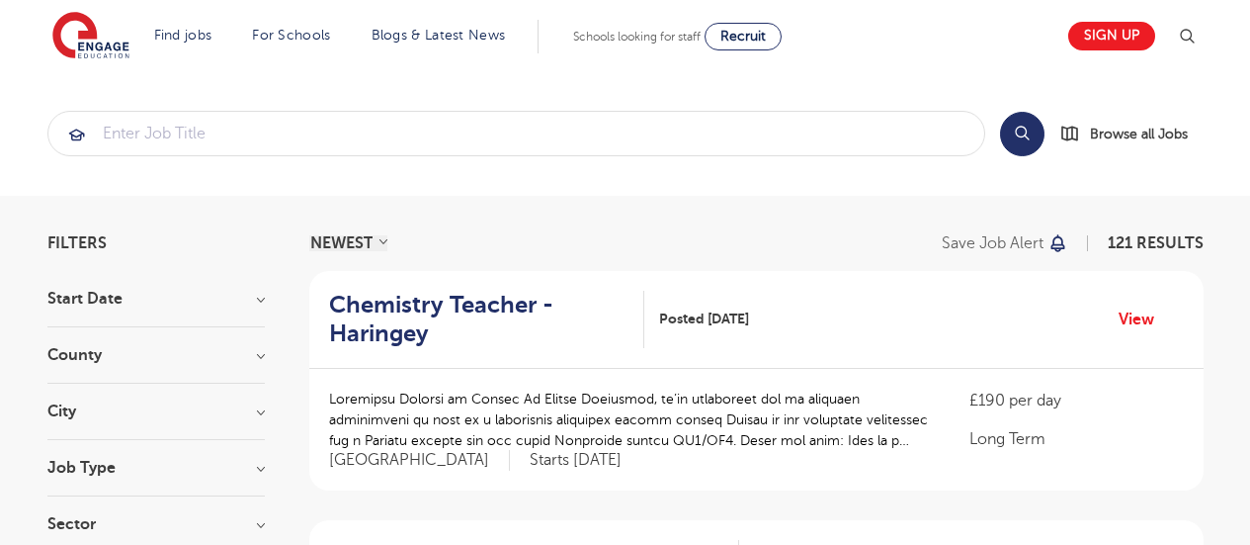
scroll to position [2237, 0]
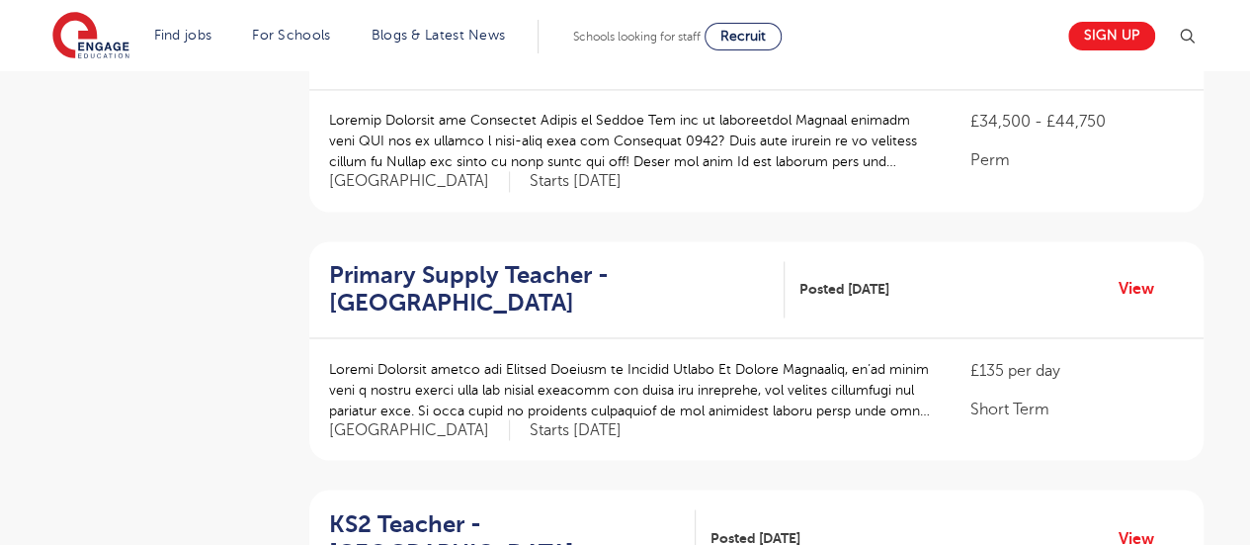
scroll to position [1548, 0]
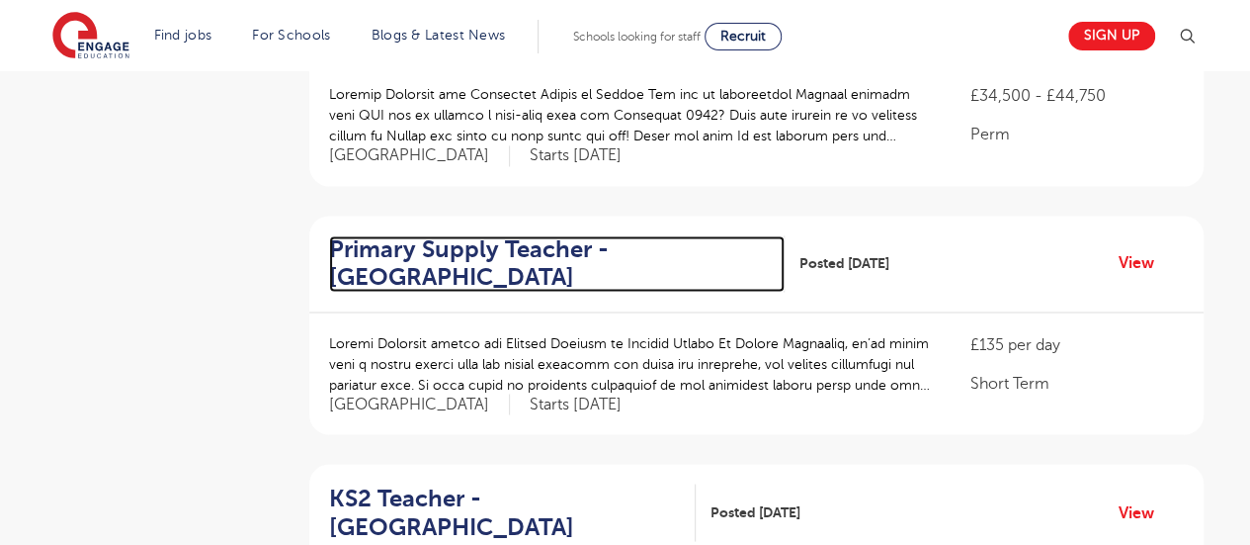
click at [543, 241] on h2 "Primary Supply Teacher - Waltham Forest" at bounding box center [549, 263] width 440 height 57
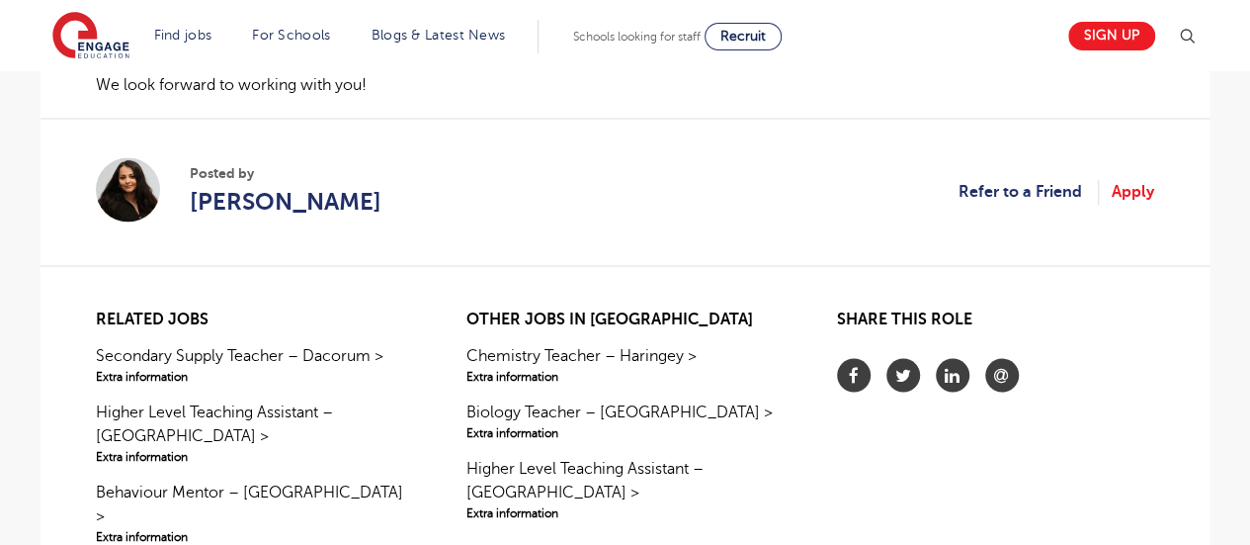
scroll to position [1663, 0]
click at [1133, 180] on link "Apply" at bounding box center [1133, 193] width 42 height 26
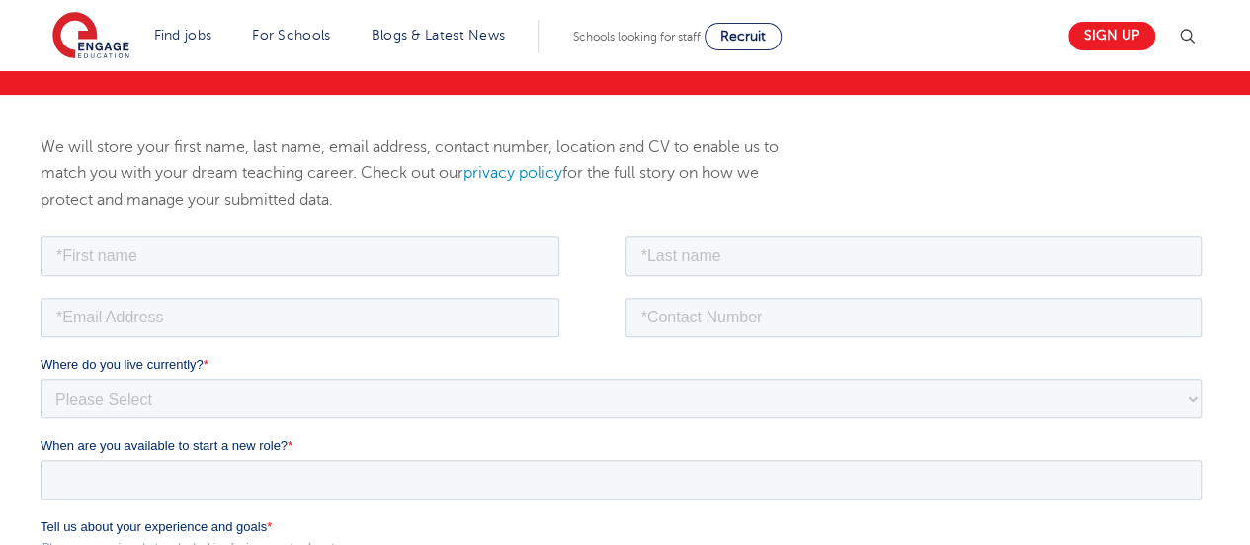
scroll to position [245, 0]
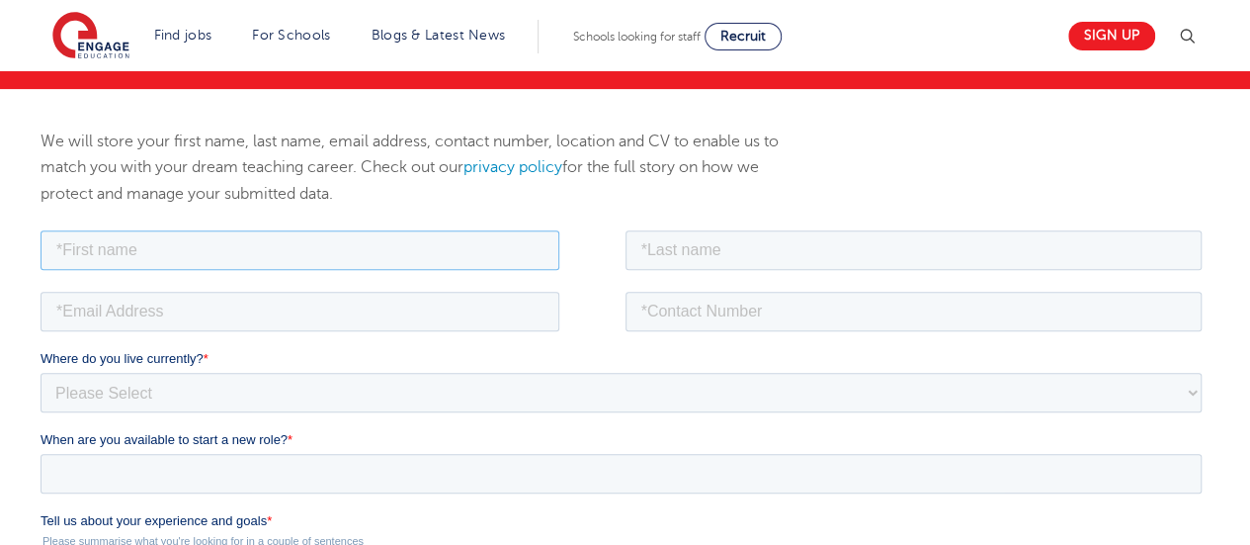
click at [138, 235] on input "text" at bounding box center [300, 249] width 519 height 40
type input "Srwa"
click at [694, 226] on div at bounding box center [918, 246] width 585 height 43
click at [684, 252] on input "text" at bounding box center [914, 249] width 577 height 40
type input "Kareem"
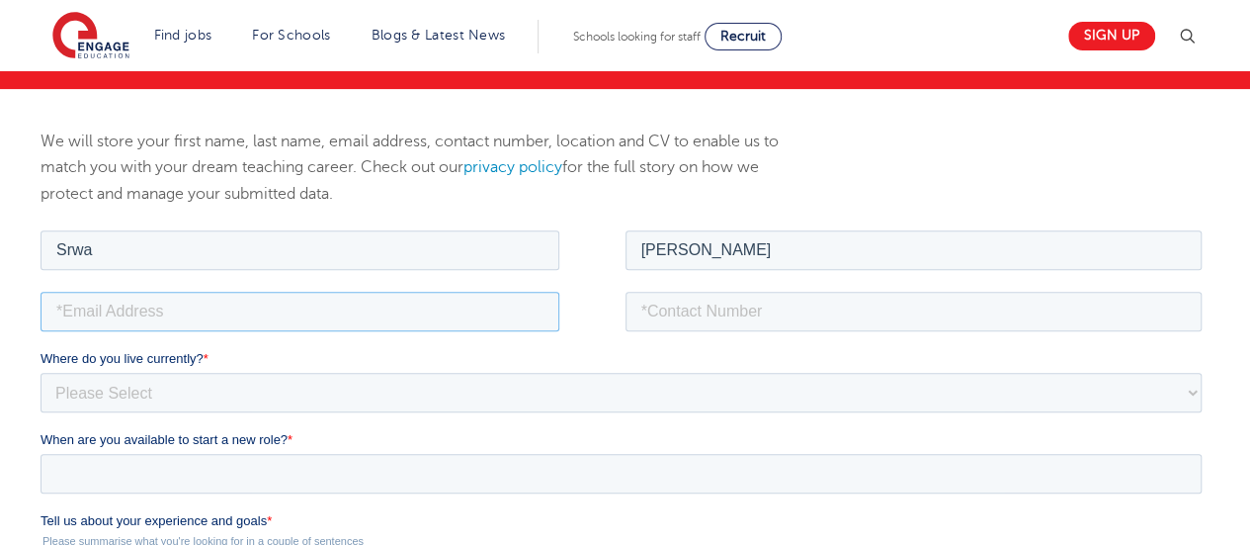
click at [205, 314] on input "email" at bounding box center [300, 311] width 519 height 40
type input "srwa7919@yahoo.co.uk"
click at [656, 320] on input "tel" at bounding box center [914, 311] width 577 height 40
type input "+447443636535"
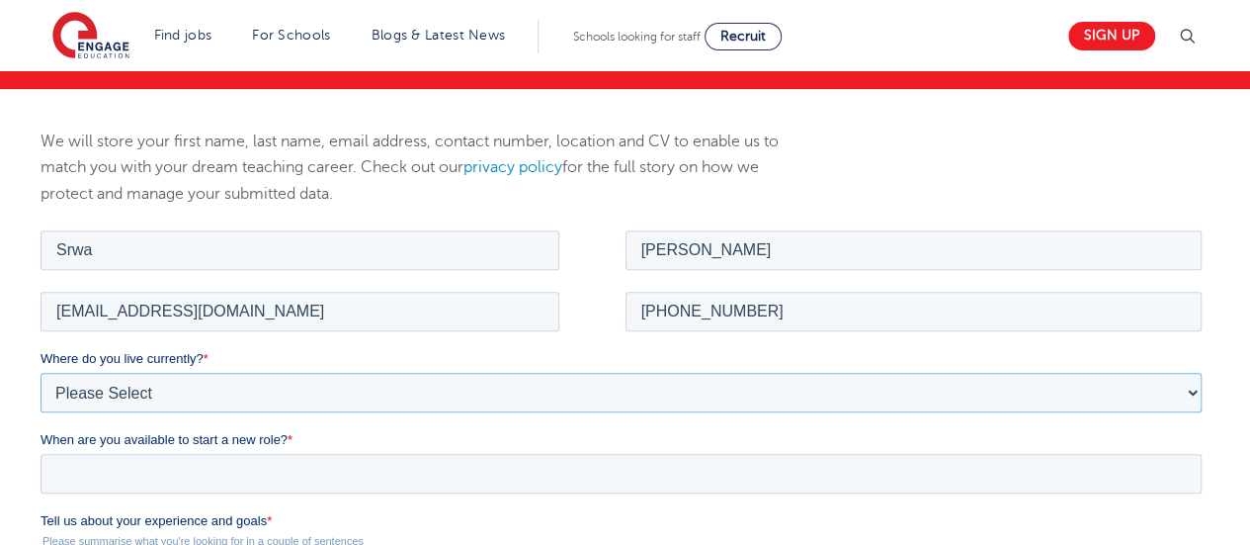
click at [128, 388] on select "Please Select UK Canada Ireland Australia New Zealand Europe USA South Africa J…" at bounding box center [621, 392] width 1161 height 40
select select "UK"
click at [41, 372] on select "Please Select UK Canada Ireland Australia New Zealand Europe USA South Africa J…" at bounding box center [621, 392] width 1161 height 40
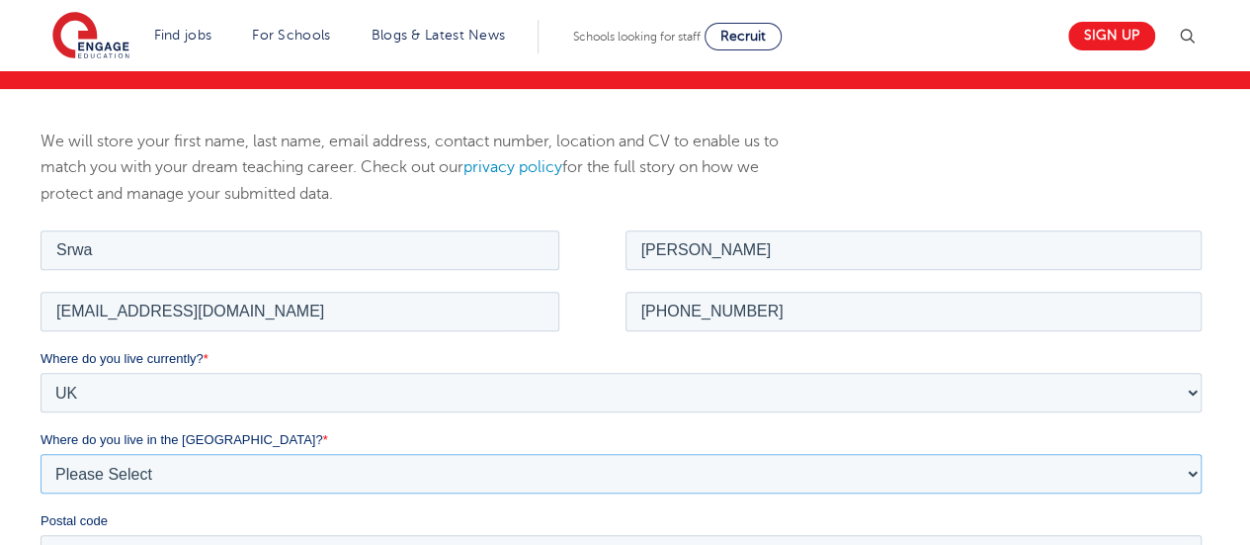
click at [146, 474] on select "Please Select Overseas Barnsley Bedfordshire Berkshire Bournemouth Bracknell Fo…" at bounding box center [621, 473] width 1161 height 40
select select "City of London"
click at [41, 453] on select "Please Select Overseas Barnsley Bedfordshire Berkshire Bournemouth Bracknell Fo…" at bounding box center [621, 473] width 1161 height 40
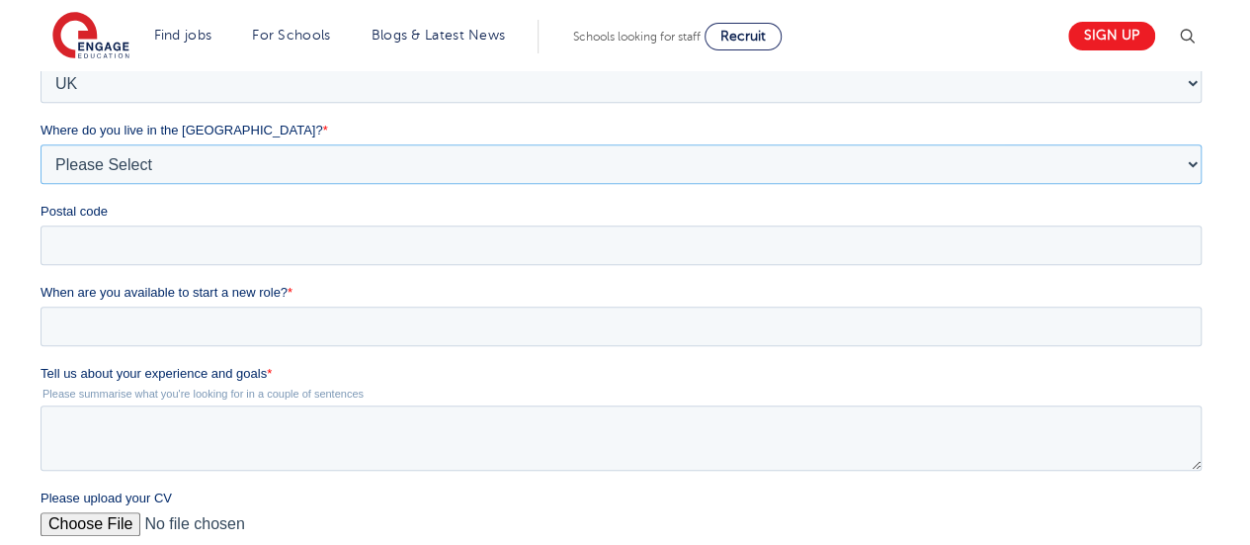
scroll to position [555, 0]
click at [119, 238] on input "Postal code" at bounding box center [621, 244] width 1161 height 40
type input "E11 4PF"
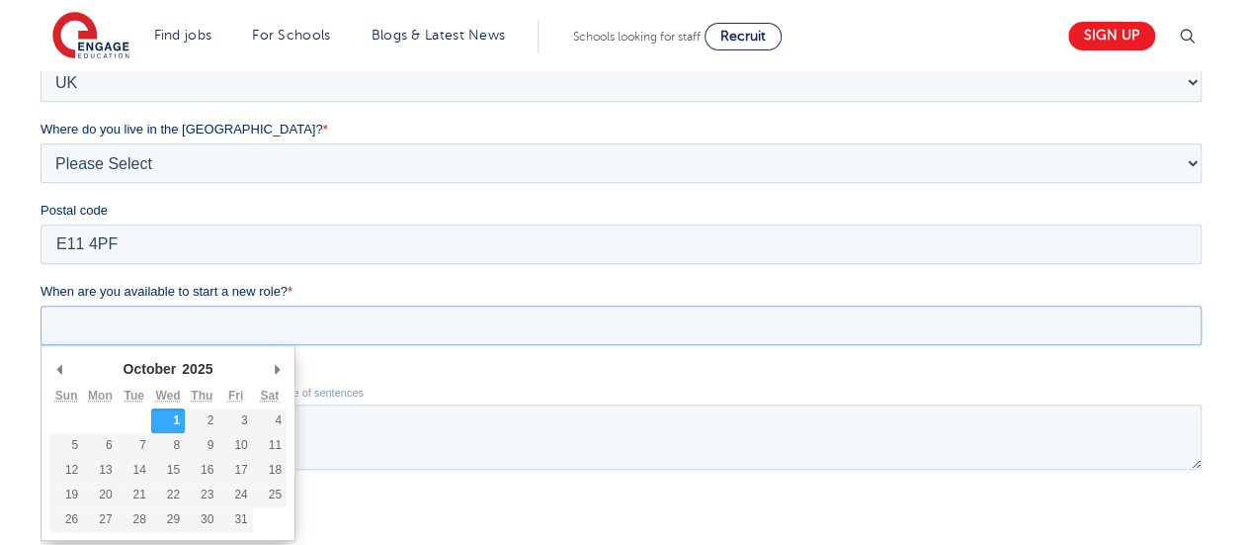
click at [135, 329] on input "When are you available to start a new role? *" at bounding box center [621, 325] width 1161 height 40
type div "2025-10-01"
type input "2025/10/01"
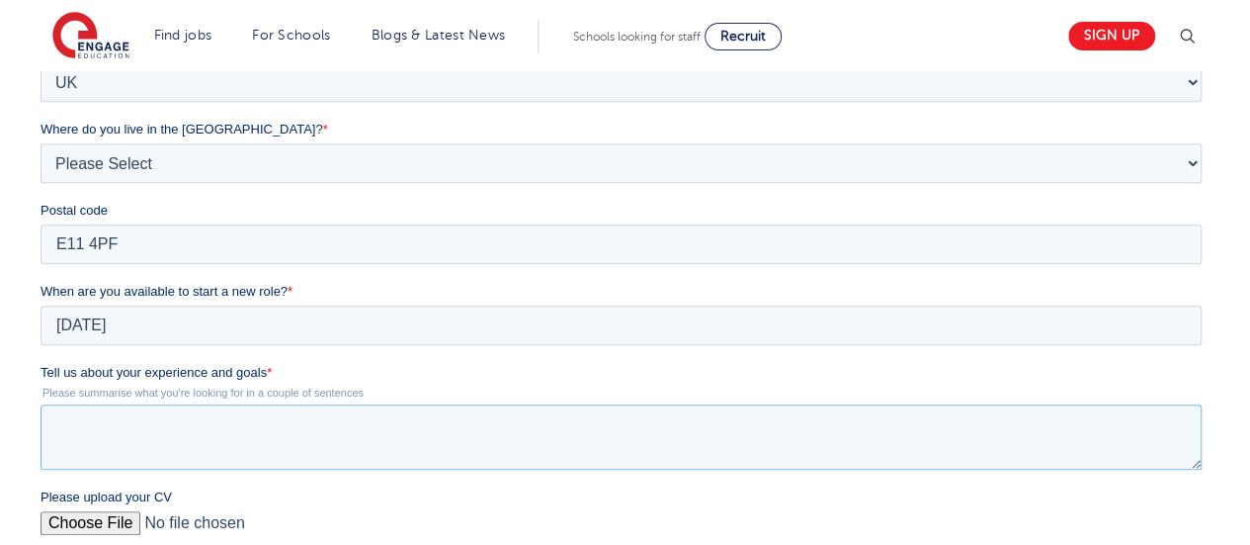
click at [121, 434] on textarea "Tell us about your experience and goals *" at bounding box center [621, 436] width 1161 height 65
paste textarea "Have 8 years of experience in a primary school. I was a year 2 teacher last yea…"
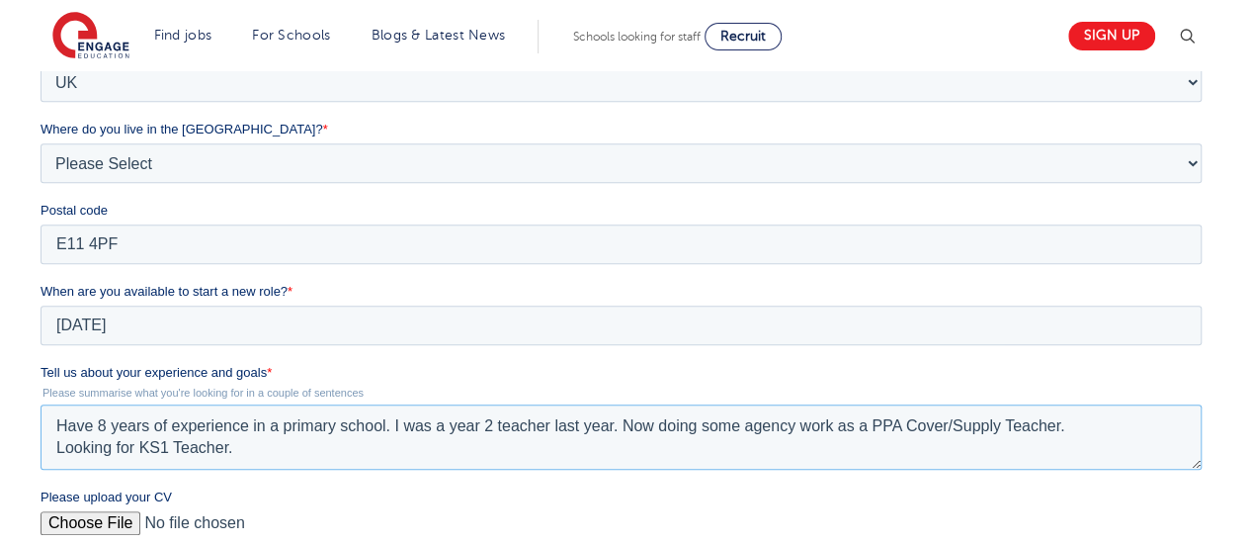
type textarea "Have 8 years of experience in a primary school. I was a year 2 teacher last yea…"
click at [109, 520] on input "Please upload your CV" at bounding box center [621, 531] width 1161 height 40
type input "C:\fakepath\Srwa Kareem CV 2025.docx"
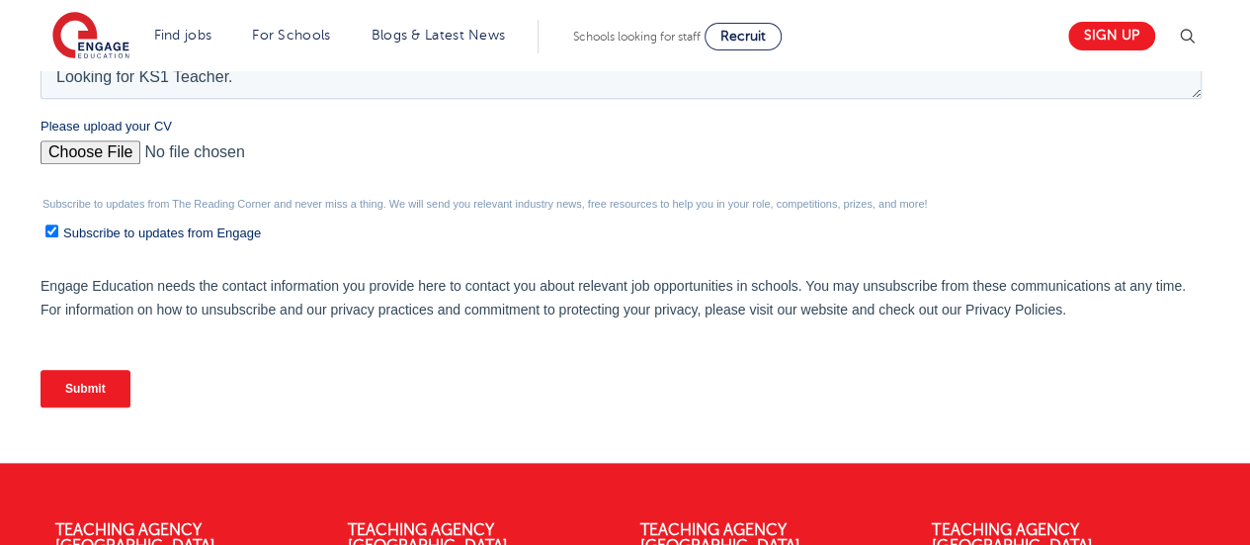
scroll to position [929, 0]
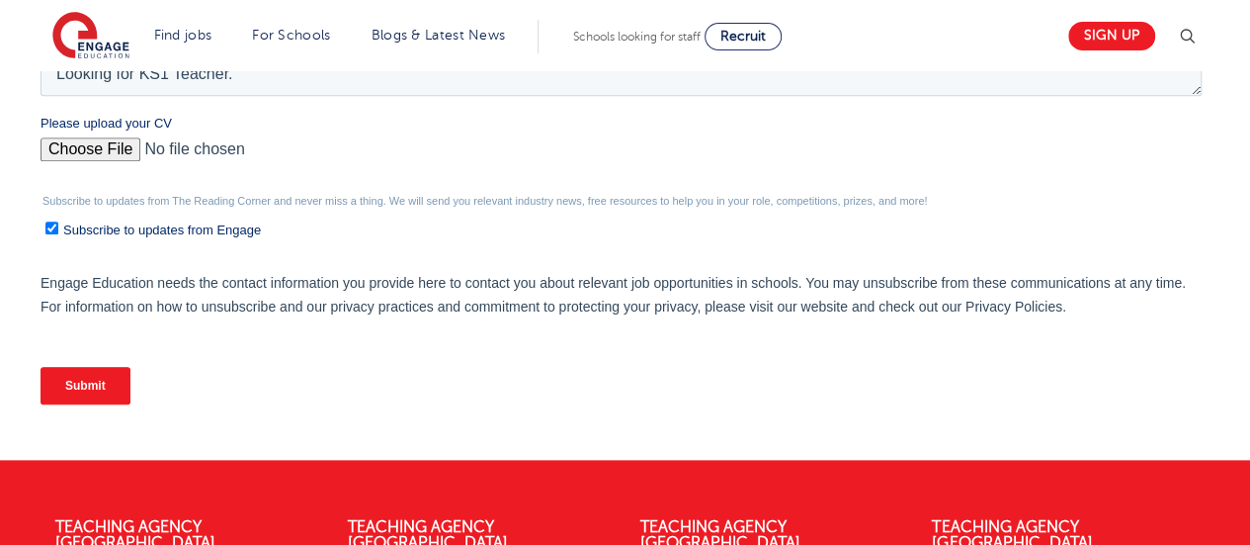
click at [91, 384] on input "Submit" at bounding box center [86, 386] width 90 height 38
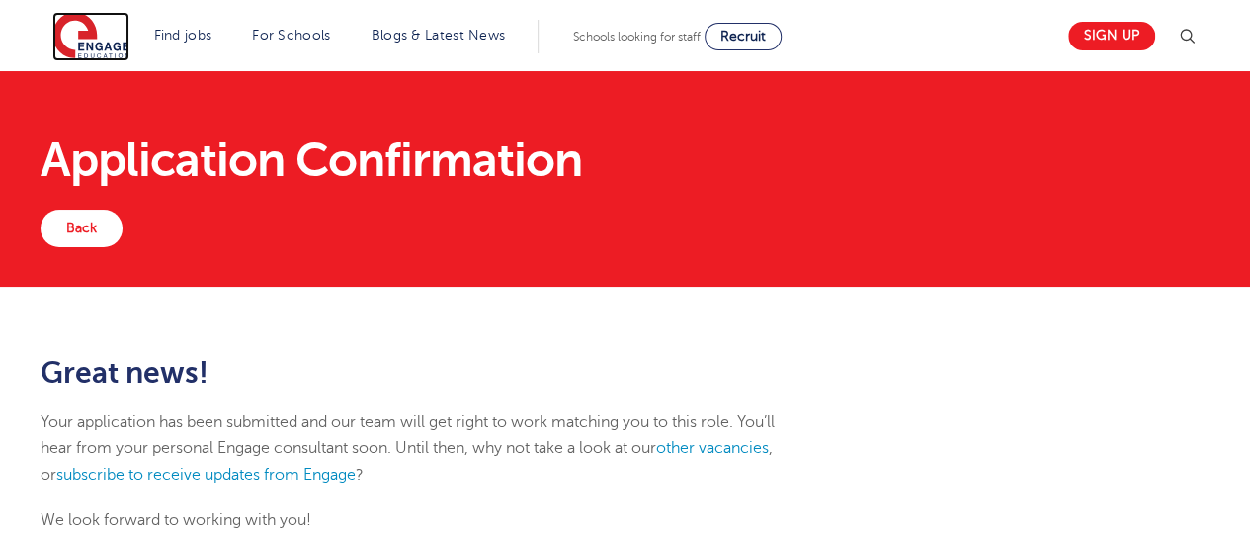
click at [99, 41] on img at bounding box center [90, 36] width 77 height 49
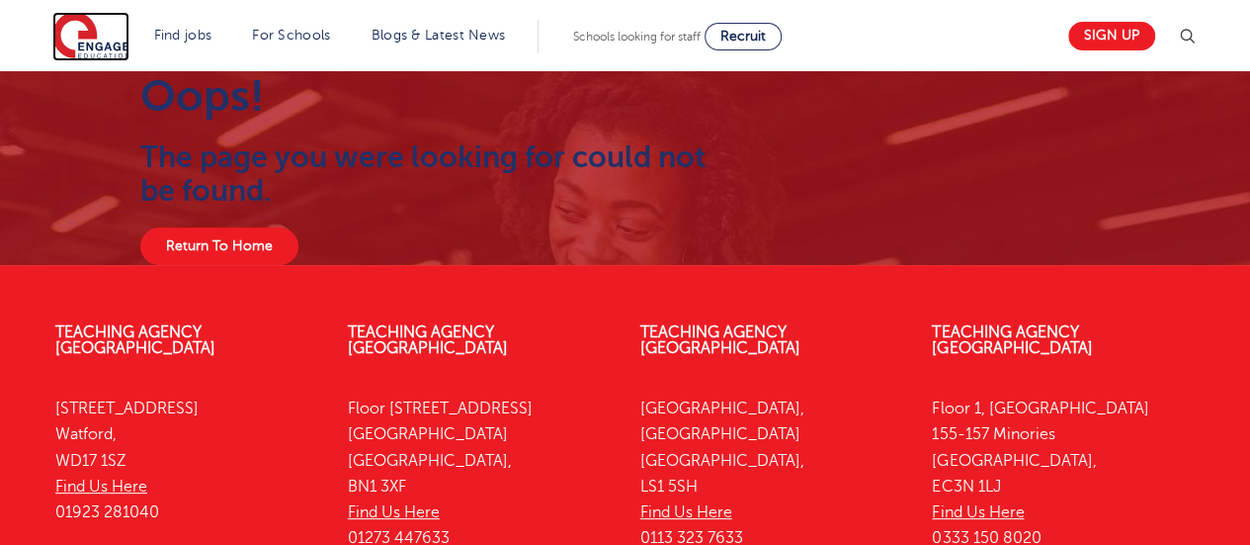
drag, startPoint x: 1224, startPoint y: 1, endPoint x: 85, endPoint y: 42, distance: 1139.2
click at [85, 42] on img at bounding box center [90, 36] width 77 height 49
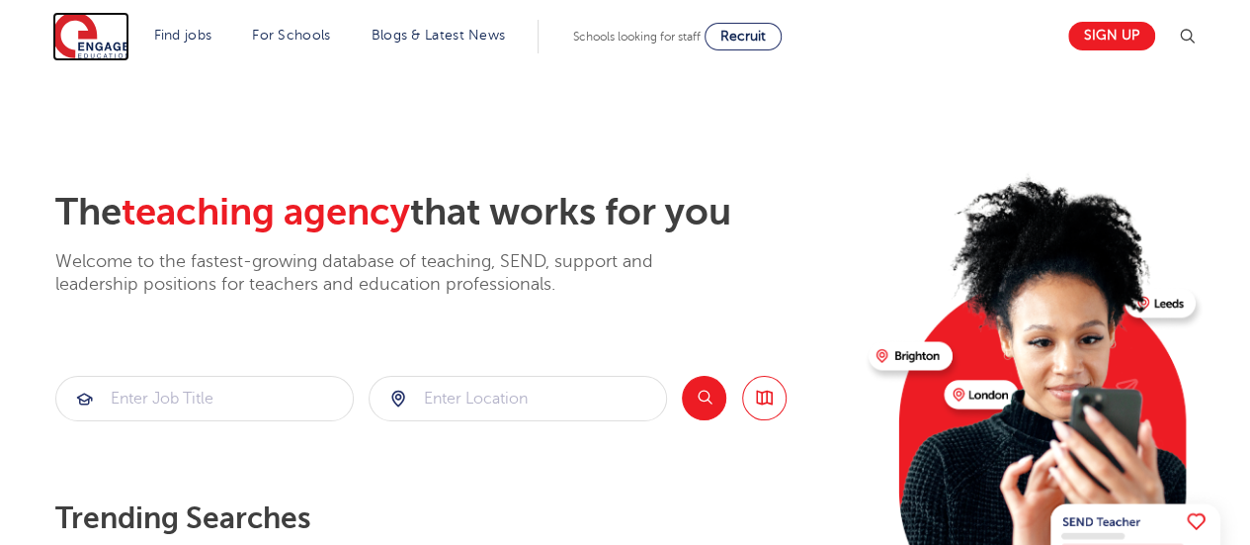
drag, startPoint x: 0, startPoint y: 0, endPoint x: 85, endPoint y: 42, distance: 94.6
click at [85, 42] on img at bounding box center [90, 36] width 77 height 49
